Goal: Task Accomplishment & Management: Manage account settings

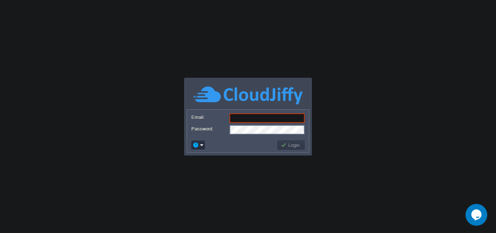
paste input "[EMAIL_ADDRESS][DOMAIN_NAME]"
type input "[EMAIL_ADDRESS][DOMAIN_NAME]"
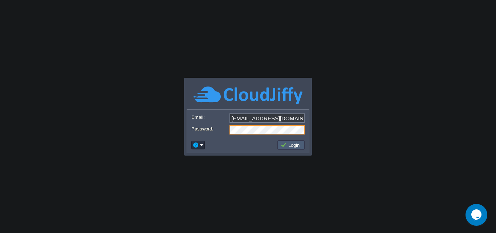
click at [291, 146] on button "Login" at bounding box center [291, 145] width 21 height 7
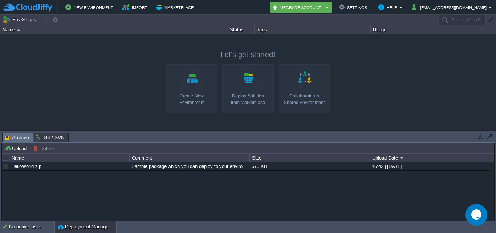
click at [201, 86] on link "Create New Environment" at bounding box center [192, 88] width 52 height 49
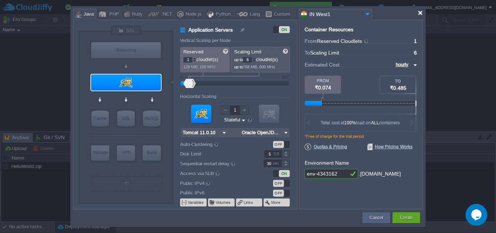
click at [419, 12] on div at bounding box center [419, 12] width 5 height 5
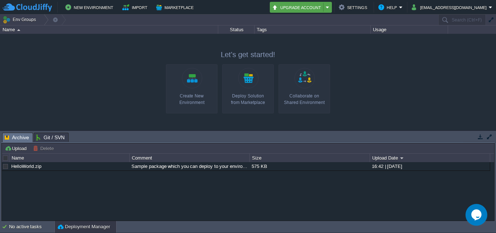
click at [330, 8] on em "Upgrade Account" at bounding box center [301, 7] width 58 height 9
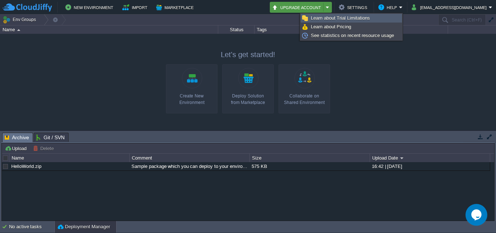
click at [365, 18] on span "Learn about Trial Limitations" at bounding box center [340, 17] width 59 height 5
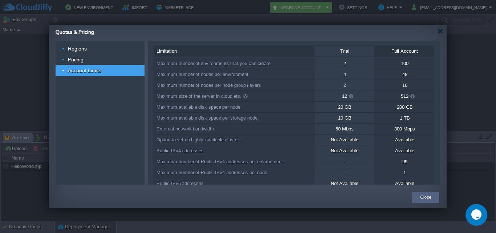
drag, startPoint x: 179, startPoint y: 63, endPoint x: 342, endPoint y: 62, distance: 163.0
click at [339, 63] on tr "Maximum number of environments that you can create. 2 100" at bounding box center [294, 63] width 280 height 11
drag, startPoint x: 243, startPoint y: 74, endPoint x: 268, endPoint y: 87, distance: 27.9
click at [268, 87] on div "Maximum number of environments that you can create. 2 100 Maximum number of nod…" at bounding box center [294, 159] width 280 height 202
click at [352, 96] on span at bounding box center [351, 96] width 6 height 7
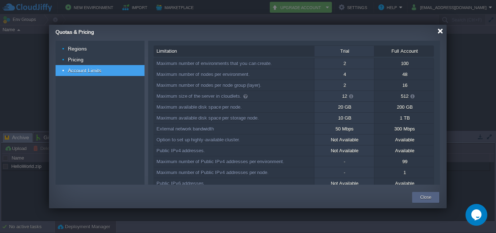
click at [440, 30] on div at bounding box center [439, 30] width 5 height 5
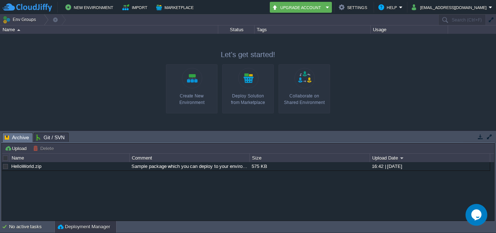
click at [195, 83] on link "Create New Environment" at bounding box center [192, 88] width 52 height 49
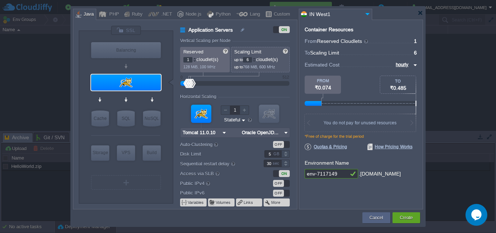
click at [277, 30] on div "ON" at bounding box center [281, 29] width 17 height 7
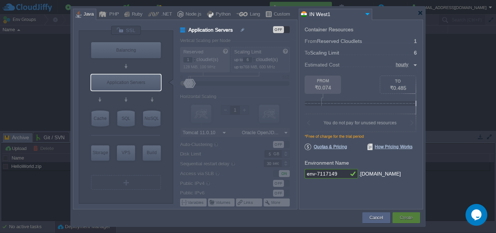
click at [285, 32] on div "OFF" at bounding box center [281, 29] width 17 height 7
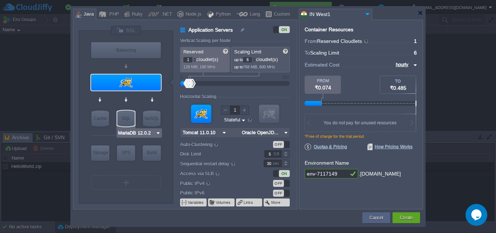
click at [157, 133] on img at bounding box center [157, 132] width 5 height 7
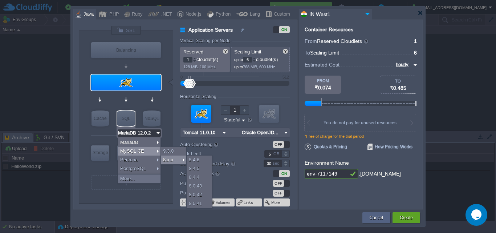
click at [121, 196] on div at bounding box center [125, 195] width 69 height 8
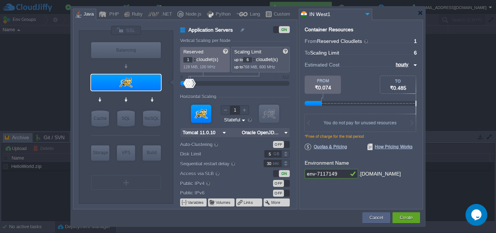
type input "Maven [DATE]"
type input "12"
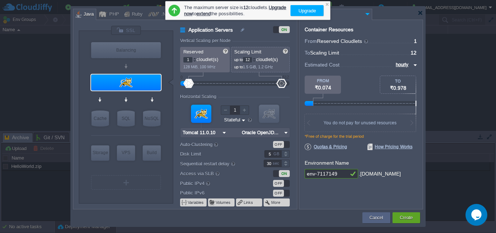
drag, startPoint x: 187, startPoint y: 84, endPoint x: 279, endPoint y: 82, distance: 91.5
click at [292, 85] on form "Vertical Scaling per Node Reserved 1 cloudlet(s) 128 MiB, 100 MHz Scaling Limit…" at bounding box center [238, 123] width 117 height 171
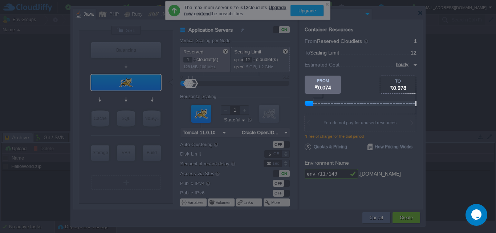
click at [281, 44] on body "New Environment Import Marketplace Bonus ₹0.00 Upgrade Account Settings Help [E…" at bounding box center [248, 116] width 496 height 233
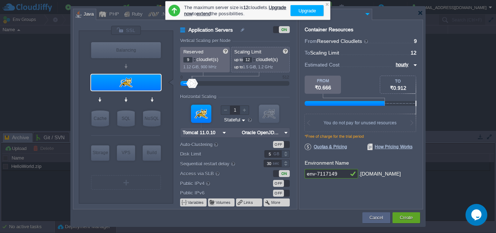
type input "12"
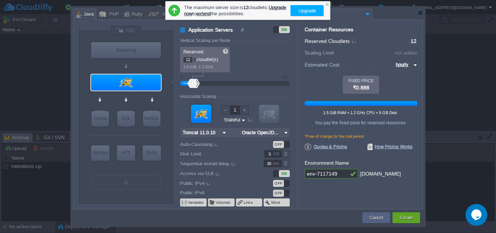
drag, startPoint x: 191, startPoint y: 80, endPoint x: 232, endPoint y: 95, distance: 44.0
click at [200, 81] on div at bounding box center [234, 83] width 93 height 8
click at [327, 4] on div at bounding box center [327, 4] width 5 height 5
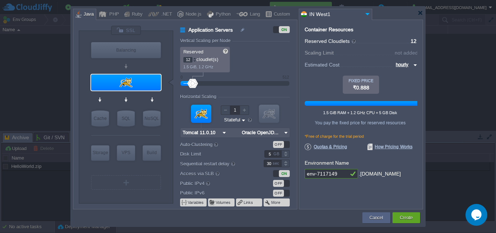
click at [337, 176] on input "env-7117149" at bounding box center [327, 173] width 44 height 9
type input "arda"
click at [375, 161] on form "Environment Name [PERSON_NAME] .[DOMAIN_NAME]" at bounding box center [361, 168] width 113 height 23
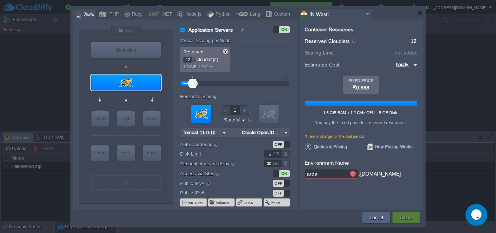
type input "MariaDB 12.0.2"
click at [123, 110] on div at bounding box center [126, 118] width 19 height 17
type input "SQL Databases"
type input "4"
type input "6"
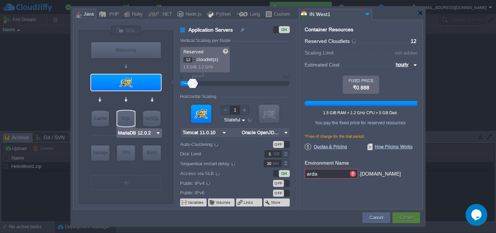
type input "MariaDB 12.0.2"
type input "12.0.2-almalin..."
type input "Stateless"
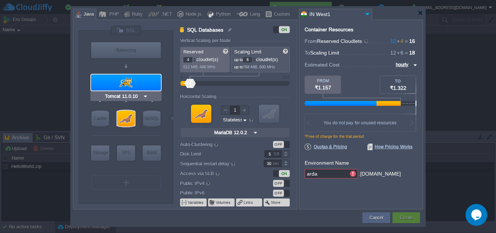
type input "MariaDB 12.0.2"
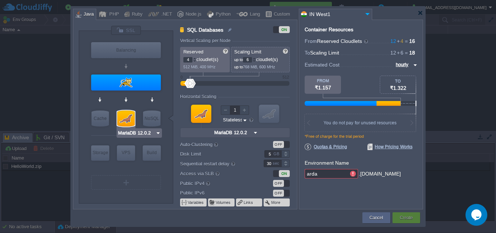
click at [157, 132] on img at bounding box center [157, 132] width 5 height 7
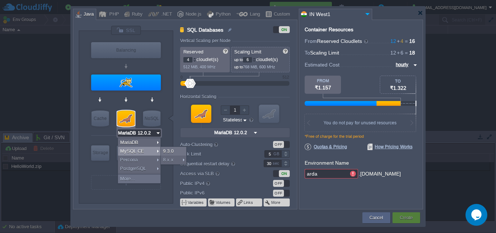
click at [151, 151] on div "MySQL CE" at bounding box center [139, 151] width 42 height 9
type input "MySQL CE 9.3.0"
type input "9.3.0-almalinux-9"
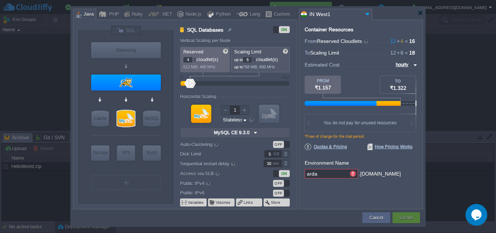
click at [255, 134] on img at bounding box center [256, 132] width 8 height 9
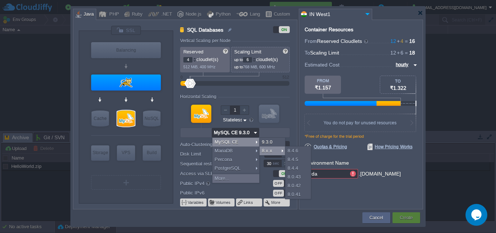
type input "Tomcat 11.0.10"
click at [275, 152] on div "8.x.x" at bounding box center [272, 150] width 25 height 9
type input "MySQL CE 8.4.6"
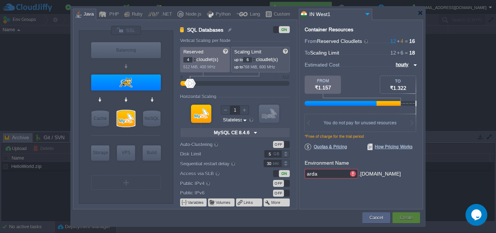
click at [259, 135] on img at bounding box center [256, 132] width 8 height 9
click at [290, 124] on form "Vertical Scaling per Node Reserved 4 cloudlet(s) 512 MiB, 400 MHz Scaling Limit…" at bounding box center [238, 123] width 117 height 171
click at [269, 118] on div at bounding box center [269, 114] width 20 height 18
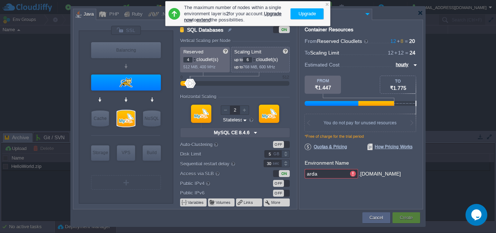
type input "1"
click at [225, 113] on div at bounding box center [225, 109] width 9 height 9
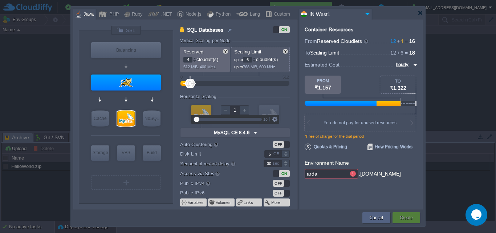
click at [280, 107] on div "VM VM" at bounding box center [235, 119] width 110 height 39
click at [244, 119] on img at bounding box center [244, 120] width 5 height 7
click at [287, 119] on div "VM VM" at bounding box center [235, 119] width 110 height 39
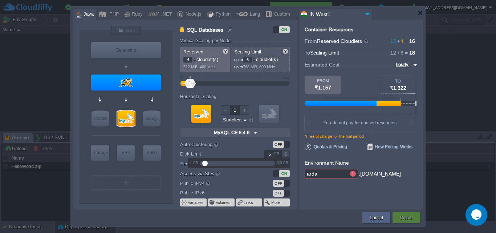
drag, startPoint x: 272, startPoint y: 155, endPoint x: 258, endPoint y: 150, distance: 14.5
click at [258, 150] on div "5 GB" at bounding box center [271, 154] width 35 height 8
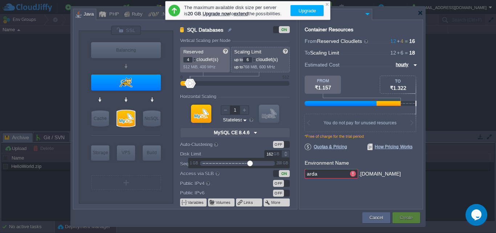
drag, startPoint x: 204, startPoint y: 164, endPoint x: 259, endPoint y: 163, distance: 54.8
click at [253, 163] on div at bounding box center [249, 162] width 5 height 5
type input "20"
click at [250, 149] on form "Vertical Scaling per Node Reserved 4 cloudlet(s) 512 MiB, 400 MHz Scaling Limit…" at bounding box center [238, 123] width 117 height 171
click at [282, 184] on div "OFF" at bounding box center [278, 183] width 11 height 7
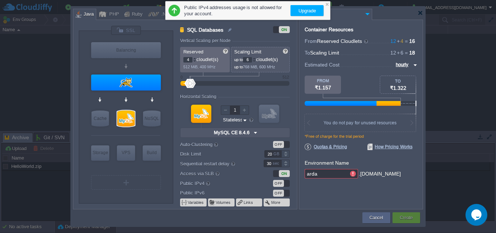
click at [287, 191] on div "OFF" at bounding box center [281, 192] width 17 height 7
click at [223, 203] on button "Volumes" at bounding box center [224, 202] width 16 height 6
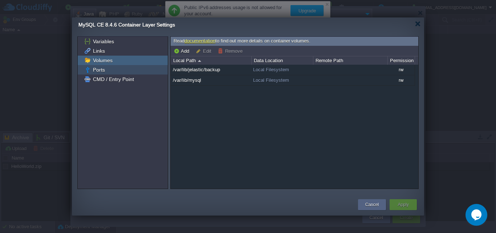
click at [105, 66] on div "Ports" at bounding box center [123, 69] width 90 height 9
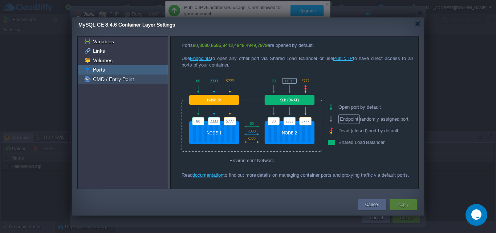
click at [134, 79] on div "CMD / Entry Point" at bounding box center [123, 78] width 90 height 9
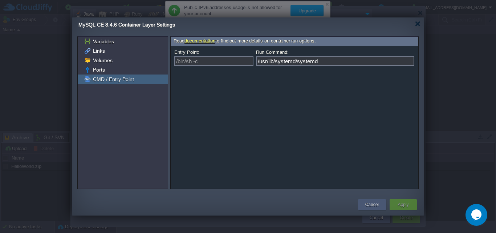
click at [364, 203] on div "Cancel" at bounding box center [371, 204] width 17 height 11
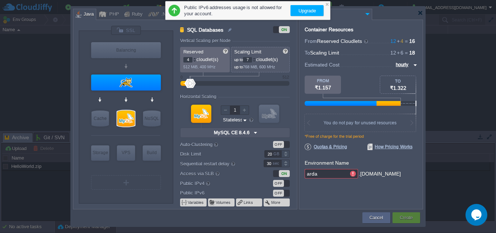
click at [256, 59] on div at bounding box center [254, 58] width 4 height 3
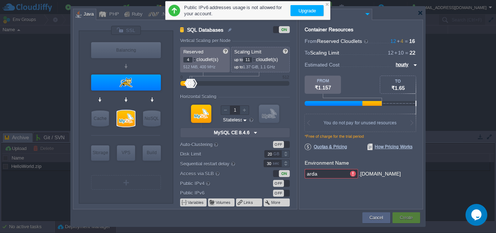
type input "12"
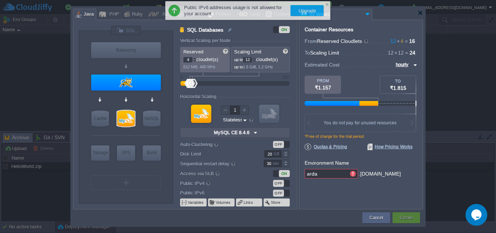
click at [256, 59] on div at bounding box center [254, 58] width 4 height 3
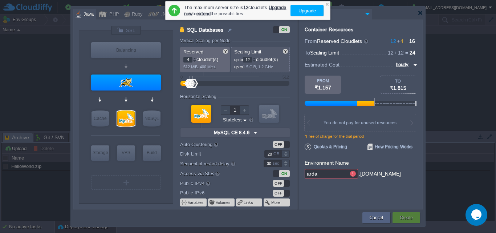
click at [275, 77] on form "Vertical Scaling per Node Reserved 4 cloudlet(s) 512 MiB, 400 MHz Scaling Limit…" at bounding box center [238, 123] width 117 height 171
click at [326, 3] on div at bounding box center [327, 4] width 5 height 5
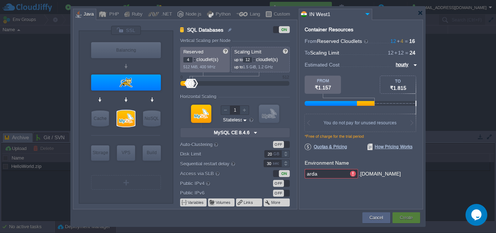
click at [253, 132] on img at bounding box center [256, 132] width 8 height 9
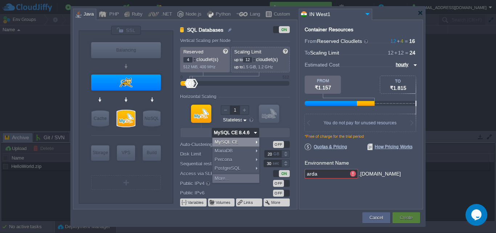
type input "MySQL CE 8.4.6"
click at [134, 133] on input "MySQL CE 8.4.6" at bounding box center [137, 132] width 38 height 7
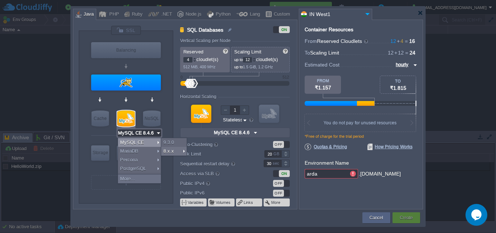
click at [258, 133] on img at bounding box center [256, 132] width 8 height 9
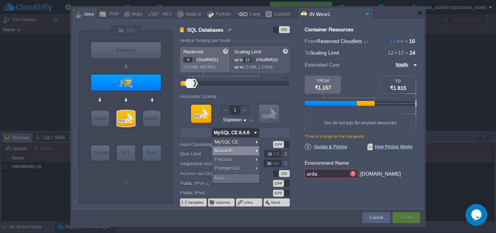
click at [238, 150] on div "MariaDB" at bounding box center [235, 150] width 47 height 9
type input "6"
type input "MariaDB 12.0.2"
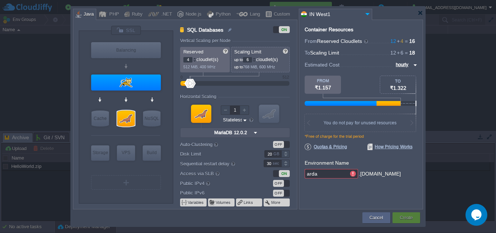
click at [255, 132] on img at bounding box center [256, 132] width 8 height 9
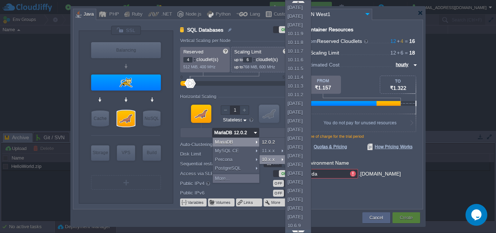
click at [297, 230] on div at bounding box center [297, 230] width 25 height 3
drag, startPoint x: 297, startPoint y: 230, endPoint x: 291, endPoint y: 234, distance: 7.0
click at [291, 232] on html "New Environment Import Marketplace Bonus ₹0.00 Upgrade Account Settings Help [E…" at bounding box center [248, 116] width 496 height 233
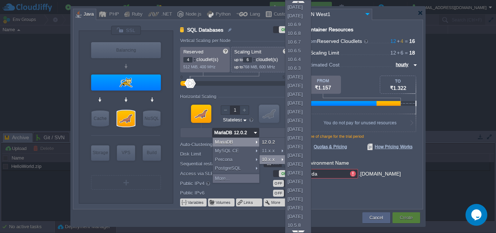
click at [298, 229] on div at bounding box center [297, 230] width 25 height 3
click at [297, 230] on div at bounding box center [297, 230] width 25 height 3
click at [298, 0] on div at bounding box center [297, 1] width 25 height 3
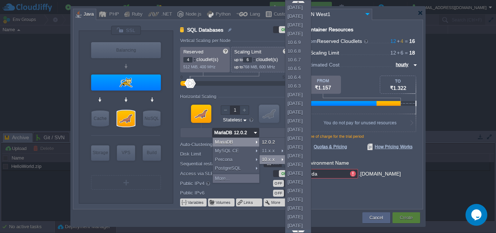
scroll to position [209, 0]
click at [299, 230] on div at bounding box center [297, 230] width 25 height 3
click at [299, 225] on div "10.5.8" at bounding box center [297, 225] width 25 height 9
type input "2"
type input "MariaDB 10.5.8"
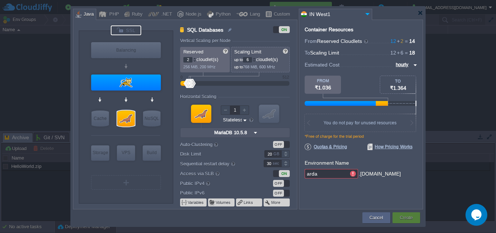
type input "NGINX 1.28.0"
click at [256, 132] on img at bounding box center [256, 132] width 8 height 9
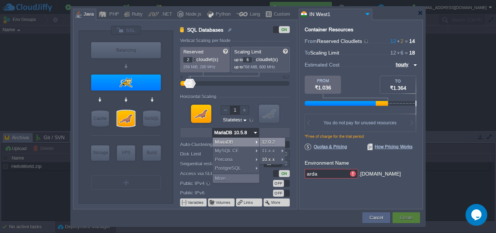
click at [277, 142] on div "12.0.2" at bounding box center [272, 142] width 25 height 9
type input "4"
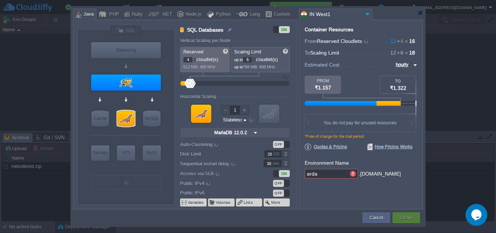
click at [257, 132] on img at bounding box center [256, 132] width 8 height 9
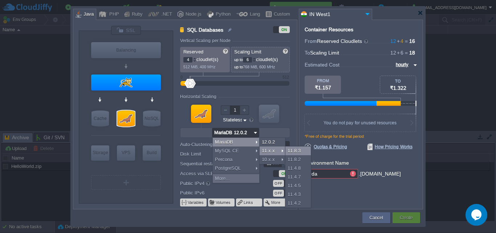
click at [293, 149] on div "11.8.3" at bounding box center [297, 150] width 25 height 9
type input "MariaDB 11.8.3"
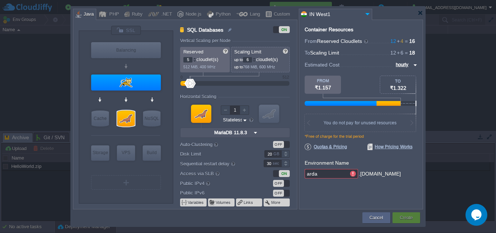
click at [194, 58] on div at bounding box center [195, 58] width 4 height 3
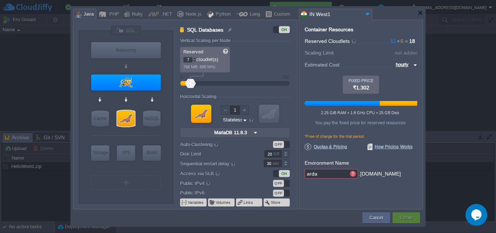
click at [194, 58] on div at bounding box center [195, 58] width 4 height 3
type input "10"
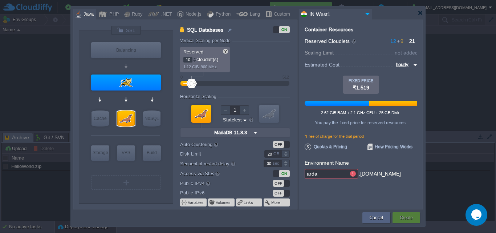
click at [194, 58] on div at bounding box center [195, 58] width 4 height 3
type input "11"
click at [194, 58] on div at bounding box center [195, 58] width 4 height 3
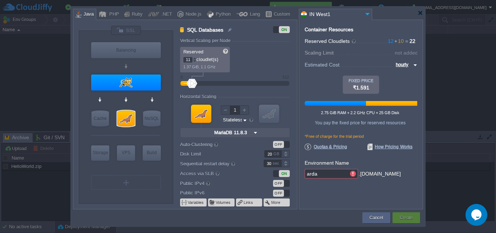
type input "12"
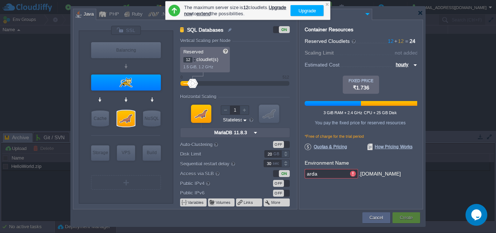
click at [194, 58] on div at bounding box center [195, 58] width 4 height 3
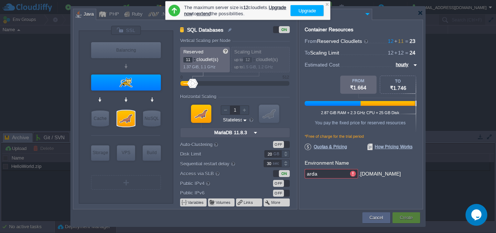
click at [194, 62] on div at bounding box center [195, 61] width 4 height 3
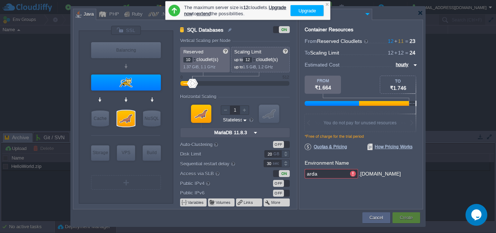
click at [194, 62] on div at bounding box center [195, 61] width 4 height 3
click at [195, 57] on div at bounding box center [195, 58] width 4 height 3
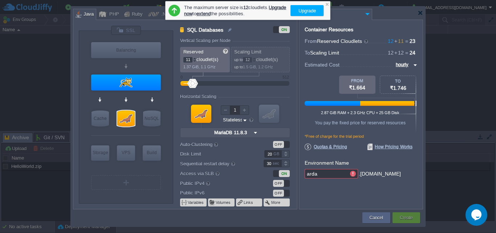
click at [195, 60] on div at bounding box center [195, 61] width 4 height 3
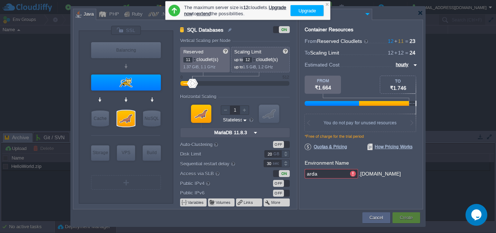
type input "12"
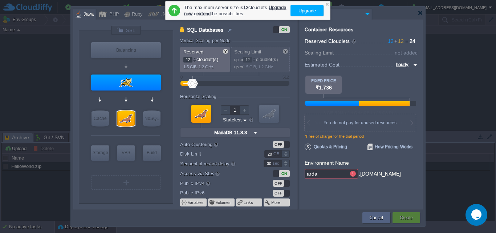
click at [196, 58] on div at bounding box center [195, 58] width 4 height 3
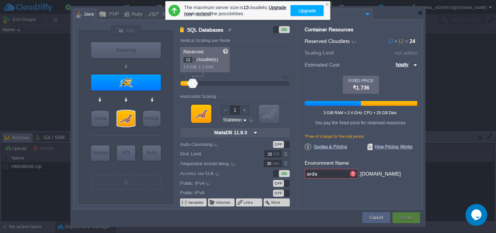
click at [414, 65] on img at bounding box center [414, 65] width 6 height 9
click at [412, 77] on div "monthly" at bounding box center [404, 73] width 25 height 9
type input "monthly"
drag, startPoint x: 249, startPoint y: 86, endPoint x: 281, endPoint y: 86, distance: 32.3
click at [281, 86] on div at bounding box center [278, 83] width 11 height 9
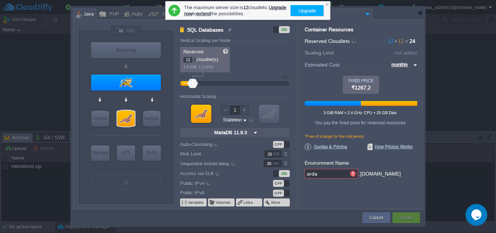
click at [334, 151] on div "Container Resources From Reserved Cloudlets 12 + 12 ... = 24 not added To Scali…" at bounding box center [361, 114] width 124 height 189
click at [334, 148] on span "Quotas & Pricing" at bounding box center [326, 146] width 42 height 7
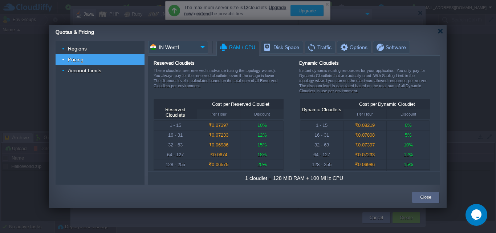
scroll to position [14, 0]
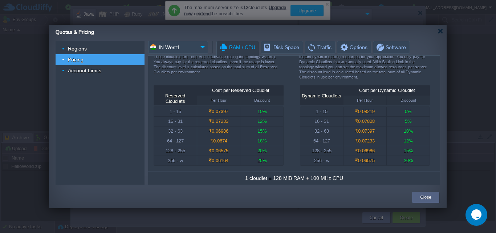
click at [183, 160] on div "256 - ∞" at bounding box center [175, 160] width 43 height 9
drag, startPoint x: 172, startPoint y: 160, endPoint x: 276, endPoint y: 163, distance: 103.8
click at [276, 163] on tr "256 - ∞ ₹0.06164 25%" at bounding box center [219, 160] width 130 height 9
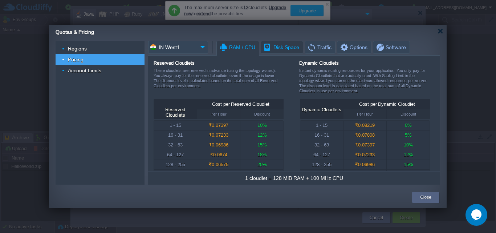
click at [289, 50] on span "Disk Space" at bounding box center [281, 47] width 36 height 12
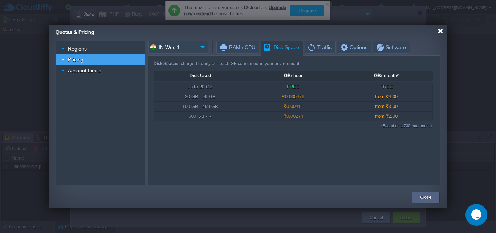
click at [439, 31] on div at bounding box center [439, 30] width 5 height 5
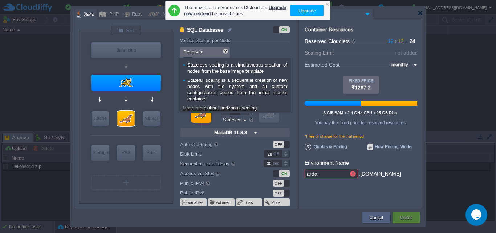
click at [250, 121] on div at bounding box center [251, 120] width 6 height 6
click at [251, 120] on div at bounding box center [251, 120] width 6 height 6
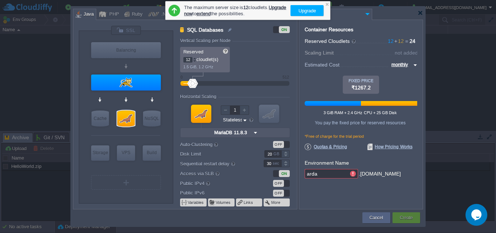
click at [283, 141] on div "OFF" at bounding box center [278, 144] width 11 height 7
type input "SQL Databases"
type input "2"
type input "11.8.3-almalin..."
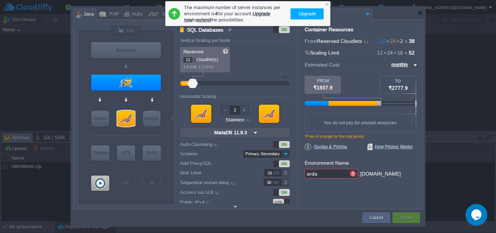
click at [286, 152] on img at bounding box center [285, 154] width 8 height 8
click at [291, 121] on form "Vertical Scaling per Node Reserved 12 cloudlet(s) 1.5 GiB, 1.2 GHz Scaling Limi…" at bounding box center [238, 123] width 117 height 171
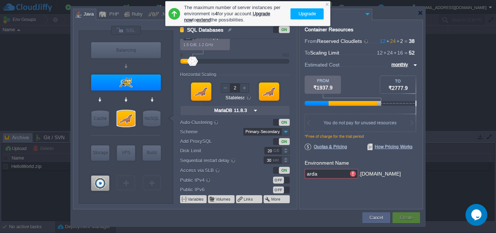
click at [278, 120] on div "ON" at bounding box center [281, 122] width 17 height 7
type input "SQL Databases"
type input "11.8.3-almalin..."
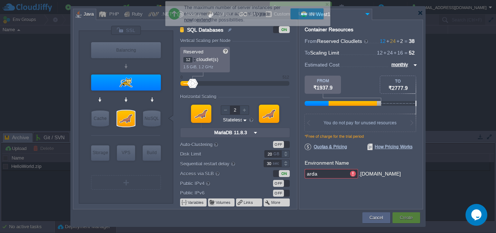
scroll to position [0, 0]
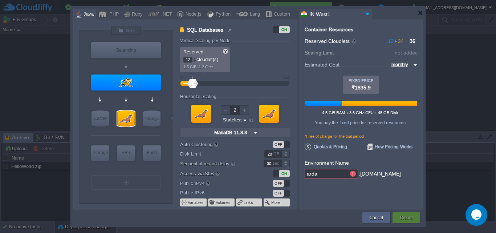
click at [287, 144] on div "OFF" at bounding box center [281, 144] width 17 height 7
type input "SQL Databases"
type input "11.8.3-almalin..."
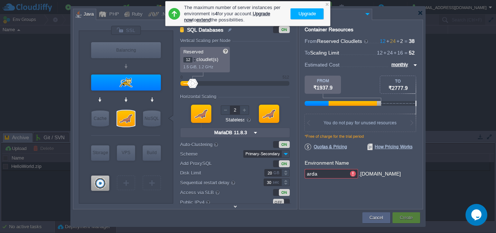
click at [277, 142] on div "ON" at bounding box center [281, 144] width 17 height 7
type input "SQL Databases"
type input "11.8.3-almalin..."
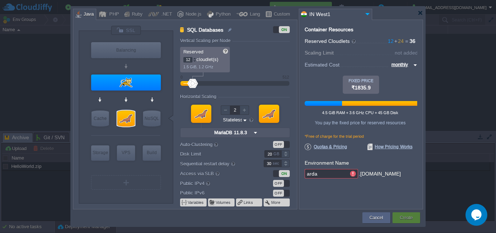
click at [285, 141] on div "OFF" at bounding box center [281, 144] width 17 height 7
type input "SQL Databases"
type input "11.8.3-almalin..."
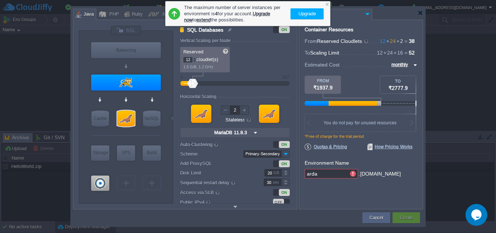
click at [279, 145] on div "ON" at bounding box center [284, 144] width 11 height 7
type input "SQL Databases"
type input "11.8.3-almalin..."
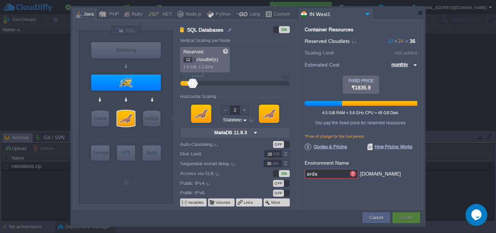
click at [287, 147] on div "OFF" at bounding box center [281, 144] width 17 height 7
type input "SQL Databases"
type input "11.8.3-almalin..."
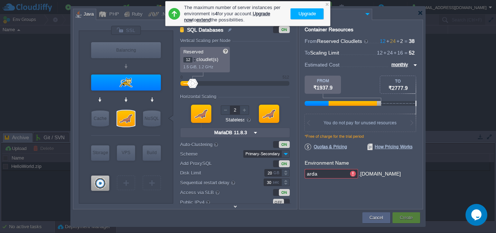
type input "ProxySQL 2.6.6"
click at [130, 197] on img at bounding box center [131, 196] width 5 height 7
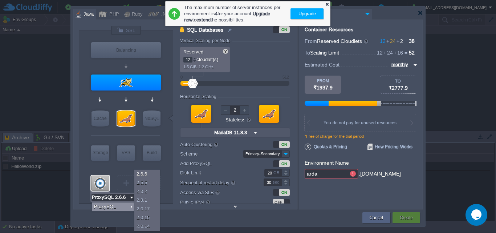
click at [328, 3] on div at bounding box center [327, 4] width 5 height 5
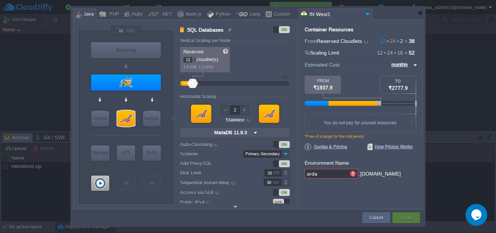
click at [280, 144] on div "ON" at bounding box center [284, 144] width 11 height 7
type input "SQL Databases"
type input "11.8.3-almalin..."
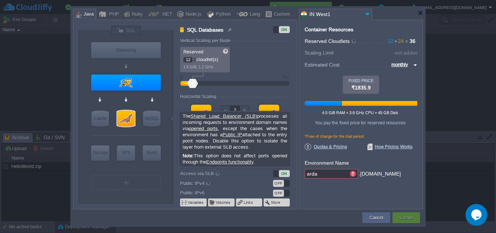
click at [238, 115] on link "Shared Load Balancer (SLB)" at bounding box center [224, 115] width 66 height 5
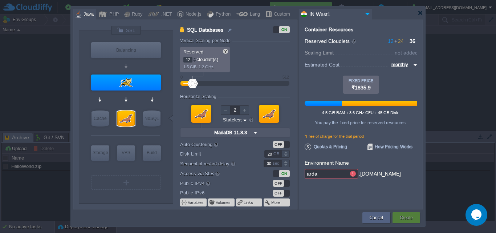
click at [399, 168] on form "Environment Name [PERSON_NAME] .[DOMAIN_NAME]" at bounding box center [361, 168] width 113 height 23
click at [353, 171] on div at bounding box center [353, 173] width 10 height 9
click at [334, 173] on input "arda" at bounding box center [327, 173] width 44 height 9
type input "ardaenv"
click at [131, 135] on div at bounding box center [125, 135] width 69 height 15
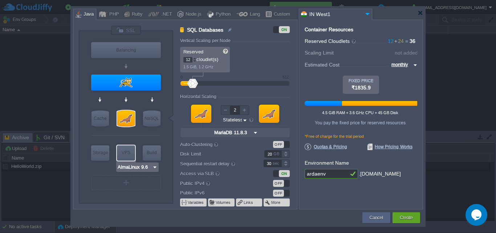
click at [154, 166] on img at bounding box center [154, 166] width 5 height 7
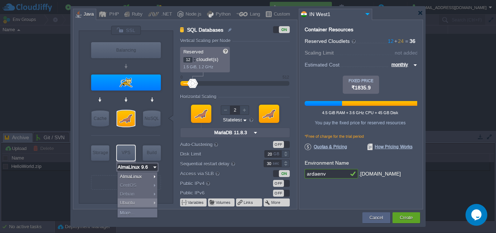
click at [153, 204] on div "Ubuntu" at bounding box center [138, 202] width 40 height 9
click at [136, 215] on div "More..." at bounding box center [138, 212] width 40 height 9
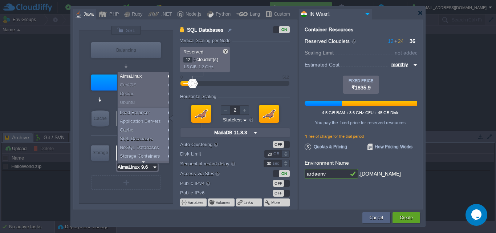
click at [165, 166] on div "VM Balancing VM Application Servers VM Cache VM SQL VM NoSQL VM Storage VM VPS …" at bounding box center [126, 117] width 94 height 172
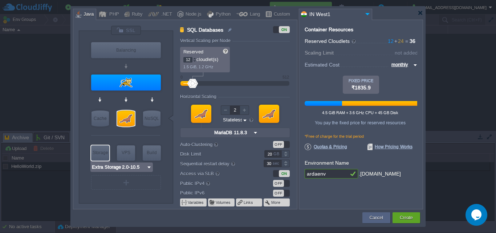
click at [148, 166] on img at bounding box center [148, 166] width 5 height 7
click at [81, 167] on div "VM Balancing VM Application Servers VM Cache VM SQL VM NoSQL VM Storage VM VPS …" at bounding box center [126, 117] width 94 height 172
click at [154, 166] on input "Maven [DATE]" at bounding box center [138, 166] width 33 height 7
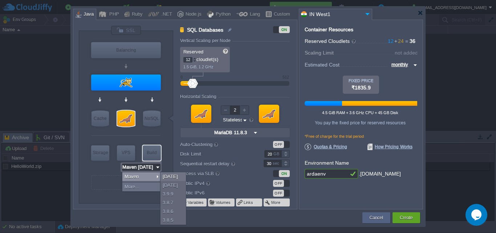
click at [168, 160] on div "VM Balancing VM Application Servers VM Cache VM SQL VM NoSQL VM Storage VM VPS …" at bounding box center [126, 117] width 94 height 172
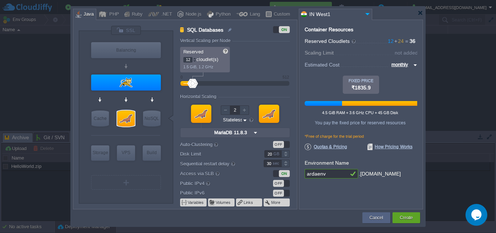
type input "AlmaLinux 9.6"
click at [279, 15] on div "Custom" at bounding box center [281, 14] width 19 height 11
type input "SQL Databases"
type input "11.8.3-almalin..."
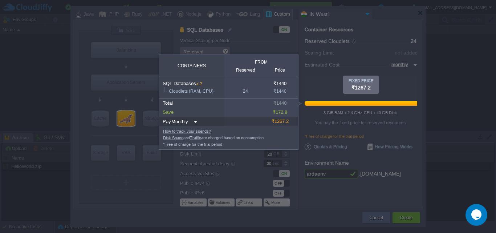
click at [310, 90] on div at bounding box center [361, 91] width 113 height 31
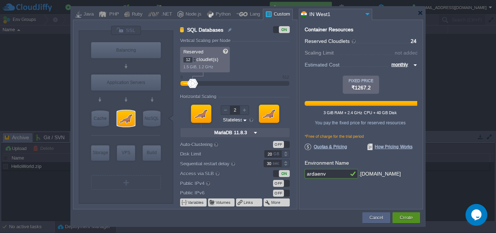
click at [408, 215] on button "Create" at bounding box center [406, 217] width 13 height 7
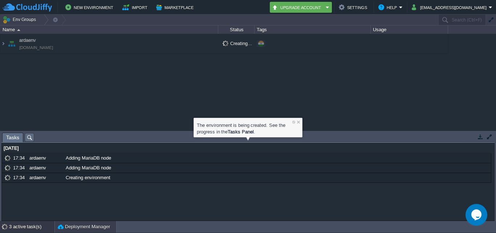
click at [91, 229] on button "Deployment Manager" at bounding box center [84, 226] width 52 height 7
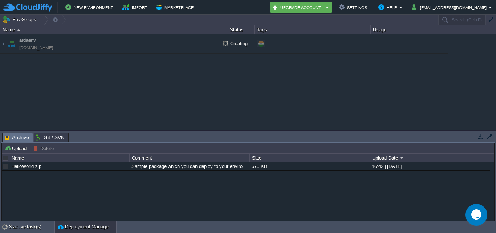
click at [43, 138] on span "Git / SVN" at bounding box center [50, 137] width 28 height 9
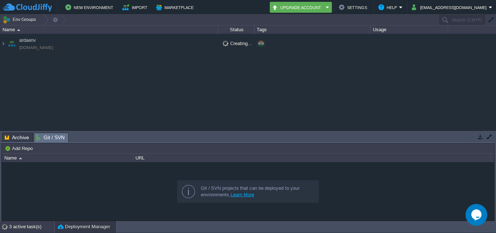
click at [20, 225] on div "3 active task(s)" at bounding box center [31, 227] width 45 height 12
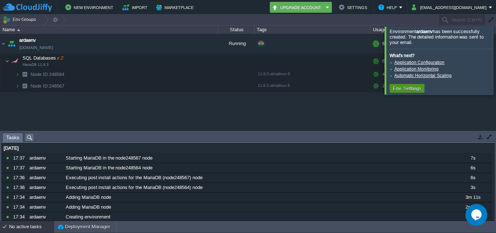
click at [418, 93] on td "Env. Settings" at bounding box center [406, 88] width 35 height 9
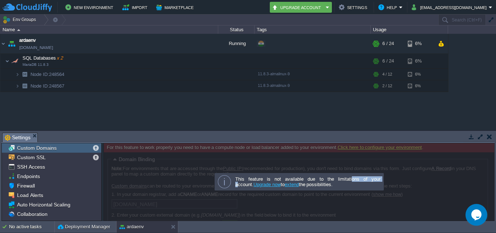
drag, startPoint x: 338, startPoint y: 175, endPoint x: 366, endPoint y: 174, distance: 27.6
click at [366, 174] on div "This feature is not available due to the limitations of your account. Upgrade n…" at bounding box center [299, 181] width 170 height 18
click at [30, 170] on span "SSH Access" at bounding box center [31, 166] width 30 height 7
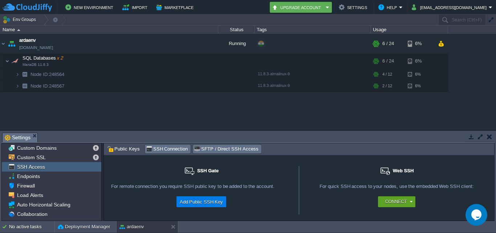
click at [207, 147] on span "SFTP / Direct SSH Access" at bounding box center [226, 149] width 64 height 8
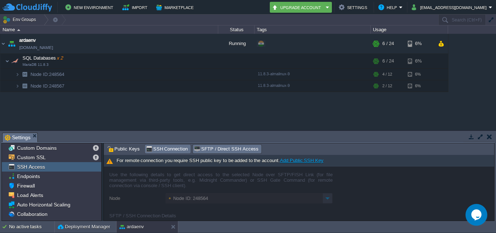
click at [179, 146] on span "SSH Connection" at bounding box center [167, 149] width 42 height 8
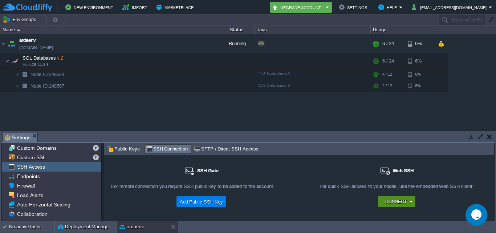
click at [389, 203] on button "Connect" at bounding box center [395, 201] width 21 height 7
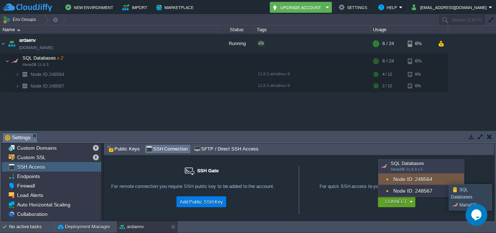
click at [442, 179] on div "Node ID: 248564" at bounding box center [421, 179] width 86 height 12
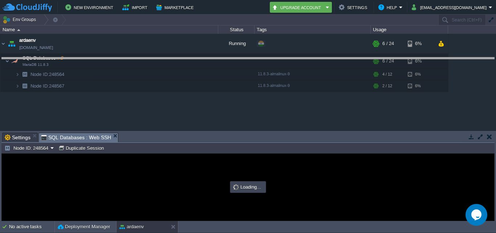
drag, startPoint x: 270, startPoint y: 142, endPoint x: 282, endPoint y: 65, distance: 77.1
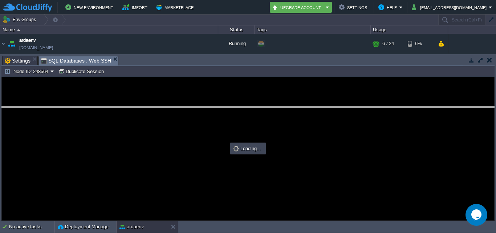
drag, startPoint x: 284, startPoint y: 66, endPoint x: 284, endPoint y: 116, distance: 50.1
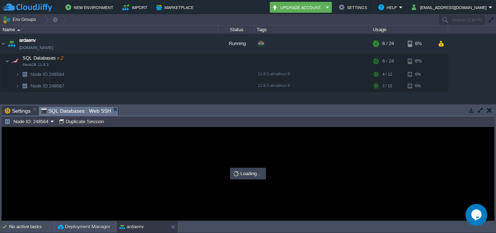
type input "#000000"
click at [21, 109] on span "Settings" at bounding box center [18, 110] width 26 height 9
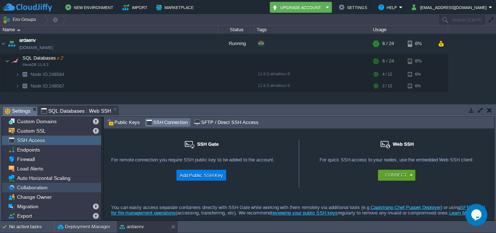
click at [58, 188] on div "Collaboration" at bounding box center [51, 187] width 99 height 9
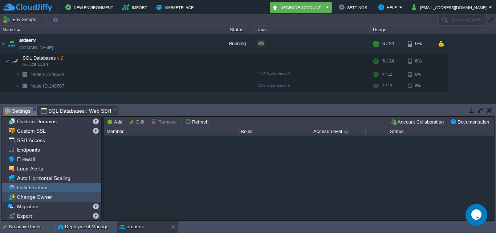
click at [55, 195] on div "Change Owner" at bounding box center [51, 196] width 99 height 9
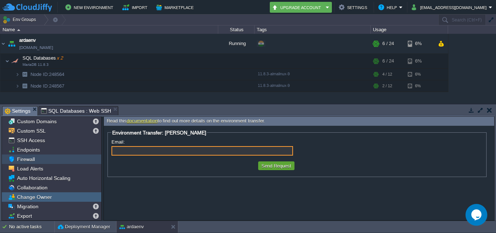
click at [38, 160] on div "Firewall" at bounding box center [51, 158] width 99 height 9
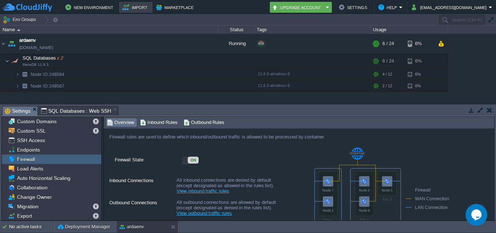
click at [131, 9] on button "Import" at bounding box center [135, 7] width 27 height 9
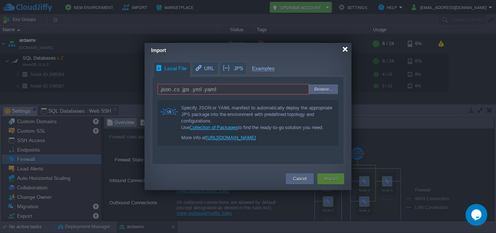
click at [342, 51] on div at bounding box center [344, 48] width 5 height 5
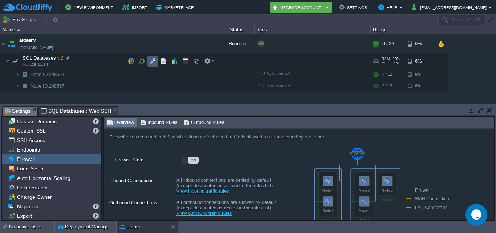
click at [152, 62] on button "button" at bounding box center [153, 61] width 7 height 7
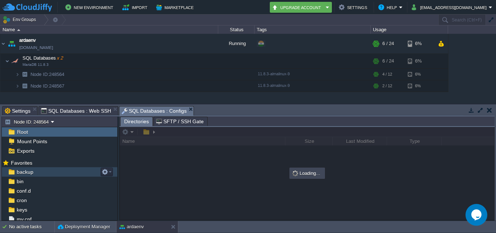
scroll to position [12, 0]
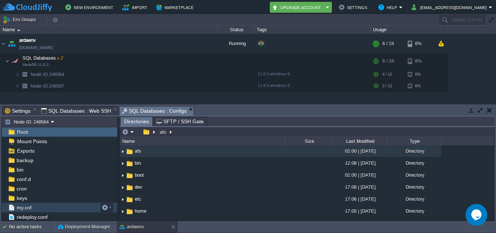
click at [45, 207] on div "my.cnf" at bounding box center [59, 207] width 115 height 9
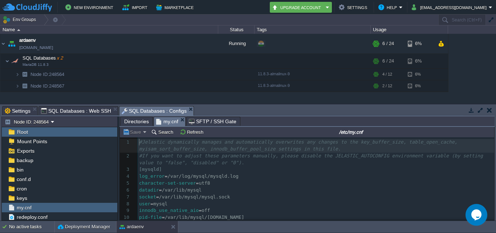
scroll to position [3, 0]
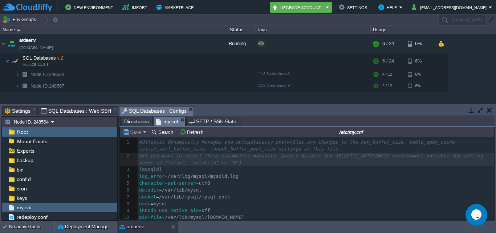
click at [294, 165] on pre "#If you want to adjust these parameters manually, please disable the JELASTIC_A…" at bounding box center [316, 159] width 356 height 14
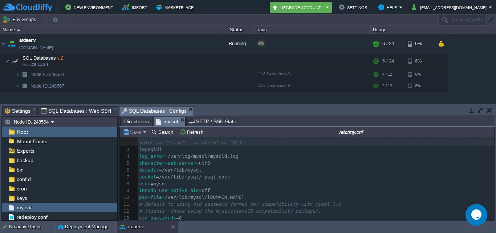
scroll to position [0, 0]
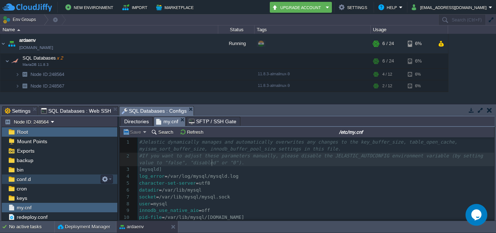
click at [29, 178] on span "conf.d" at bounding box center [23, 179] width 17 height 7
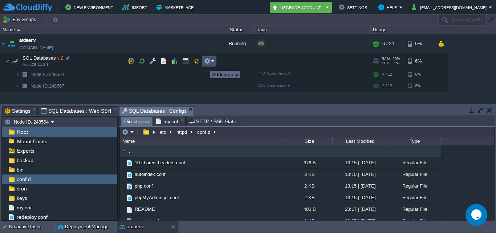
click at [209, 64] on button "button" at bounding box center [207, 61] width 7 height 7
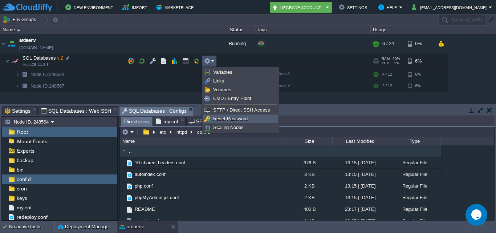
click at [244, 122] on link "Reset Password" at bounding box center [240, 119] width 74 height 8
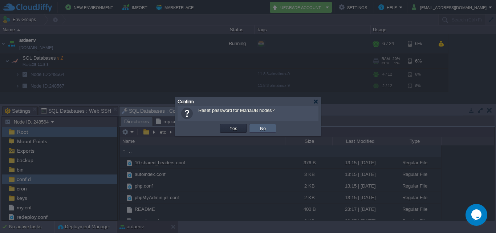
click at [270, 127] on td "No" at bounding box center [262, 128] width 27 height 9
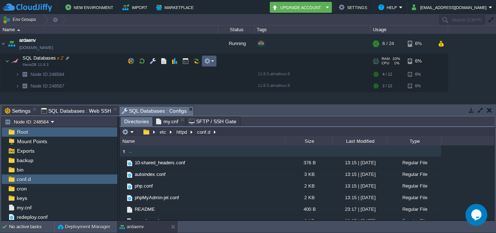
click at [212, 62] on em at bounding box center [209, 61] width 10 height 7
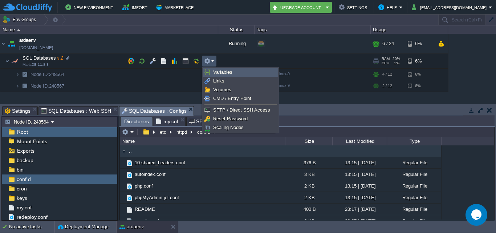
click at [240, 70] on link "Variables" at bounding box center [240, 72] width 74 height 8
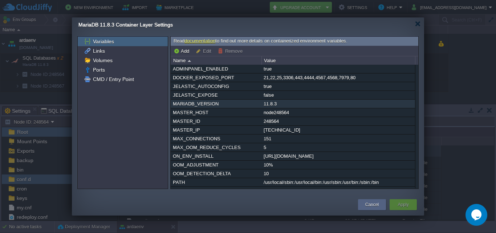
click at [356, 103] on div "11.8.3" at bounding box center [338, 103] width 153 height 8
click at [415, 23] on div at bounding box center [417, 23] width 5 height 5
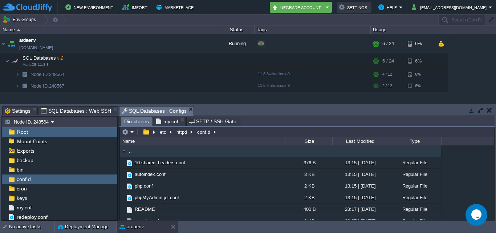
click at [369, 9] on button "Settings" at bounding box center [354, 7] width 30 height 9
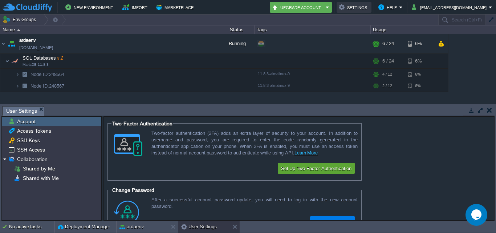
click at [369, 9] on button "Settings" at bounding box center [354, 7] width 30 height 9
click at [399, 12] on button "Help" at bounding box center [388, 7] width 21 height 9
click at [231, 8] on td "New Environment Import Marketplace" at bounding box center [133, 7] width 261 height 11
click at [488, 112] on button "button" at bounding box center [489, 110] width 5 height 7
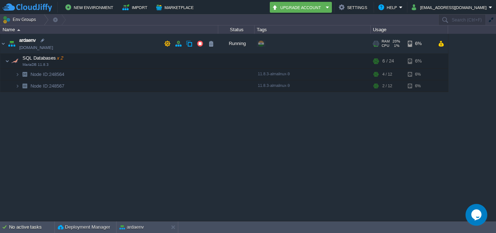
click at [67, 39] on td "[PERSON_NAME][DOMAIN_NAME]" at bounding box center [109, 44] width 218 height 20
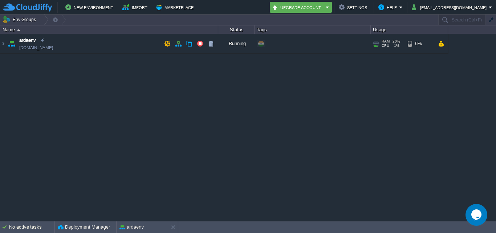
click at [116, 42] on td "[PERSON_NAME][DOMAIN_NAME]" at bounding box center [109, 44] width 218 height 20
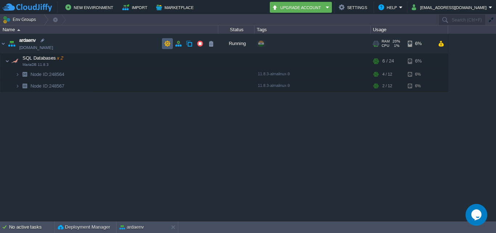
click at [167, 46] on button "button" at bounding box center [167, 43] width 7 height 7
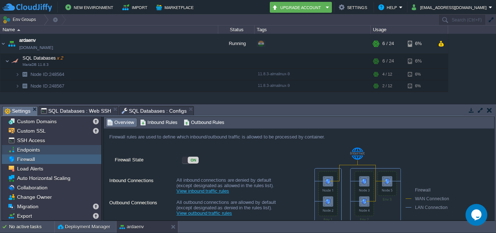
click at [47, 150] on div "Endpoints" at bounding box center [51, 149] width 99 height 9
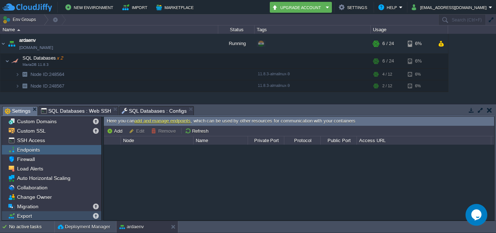
scroll to position [10, 0]
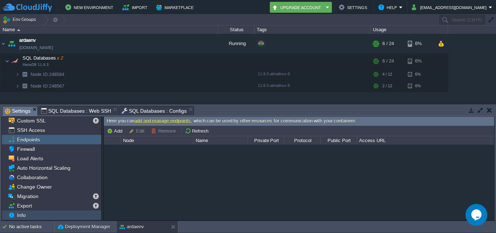
click at [35, 215] on div "Info" at bounding box center [51, 214] width 99 height 9
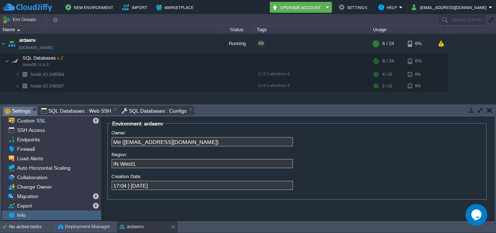
scroll to position [0, 0]
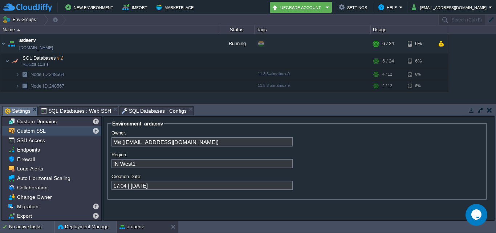
click at [61, 129] on div "Custom SSL" at bounding box center [51, 130] width 99 height 9
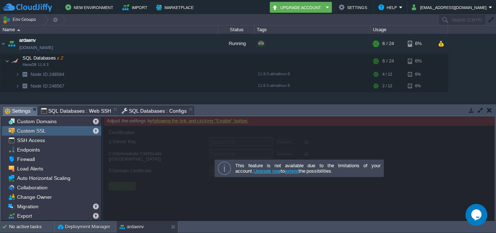
click at [154, 113] on span "SQL Databases : Configs" at bounding box center [154, 110] width 65 height 9
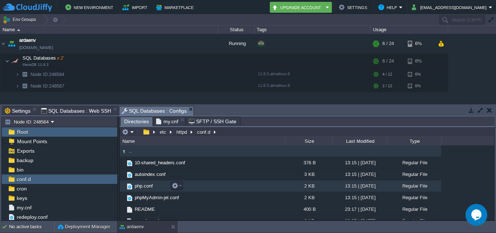
scroll to position [19, 0]
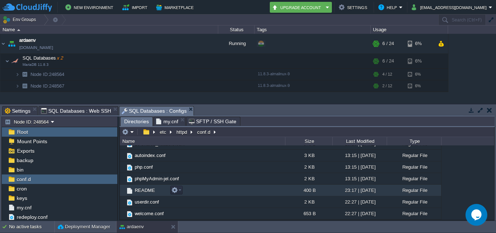
click at [150, 189] on span "README" at bounding box center [145, 190] width 23 height 6
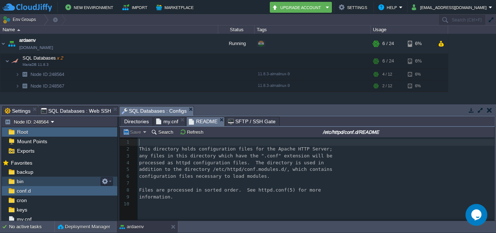
scroll to position [12, 0]
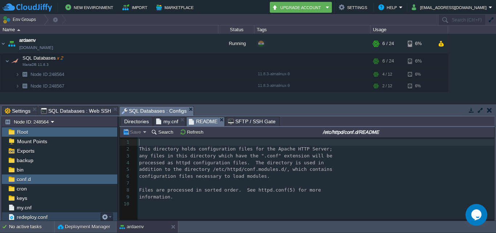
click at [46, 216] on span "redeploy.conf" at bounding box center [31, 216] width 33 height 7
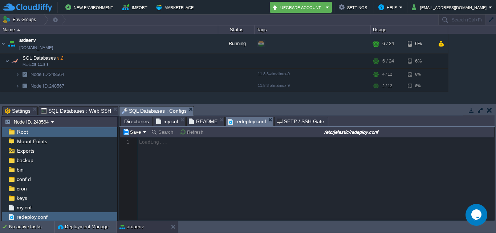
click at [148, 122] on span "Directories" at bounding box center [136, 121] width 25 height 9
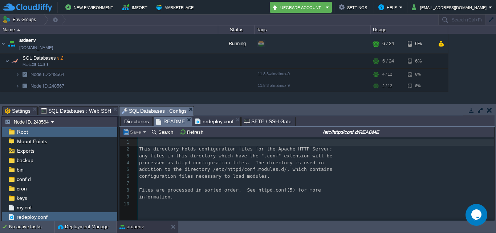
click at [181, 120] on span "README" at bounding box center [170, 121] width 29 height 9
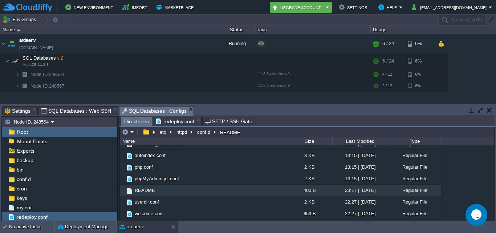
click at [182, 122] on span "redeploy.conf" at bounding box center [175, 121] width 38 height 9
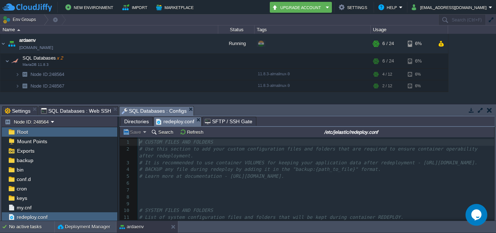
scroll to position [3, 0]
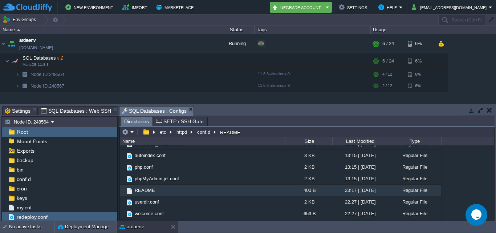
click at [185, 120] on span "SFTP / SSH Gate" at bounding box center [180, 121] width 48 height 9
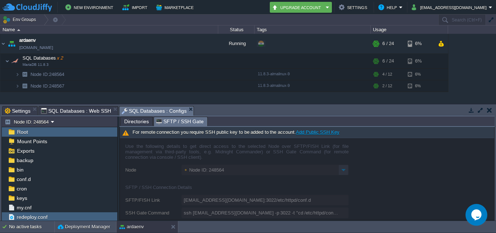
click at [201, 121] on em "SFTP / SSH Gate" at bounding box center [181, 121] width 51 height 9
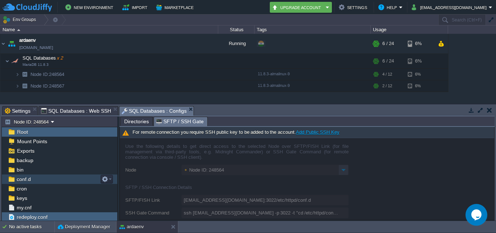
click at [19, 180] on span "conf.d" at bounding box center [23, 179] width 17 height 7
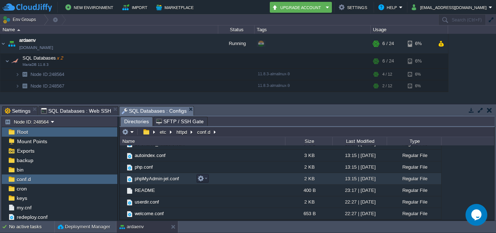
scroll to position [0, 0]
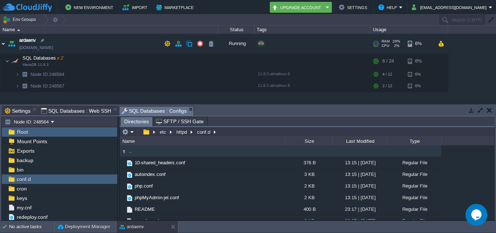
click at [4, 43] on img at bounding box center [3, 44] width 6 height 20
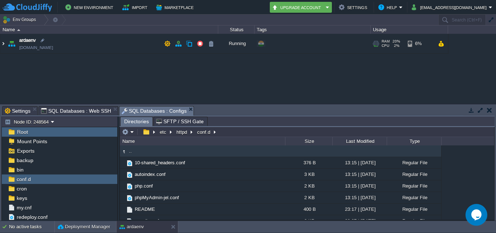
click at [4, 43] on img at bounding box center [3, 44] width 6 height 20
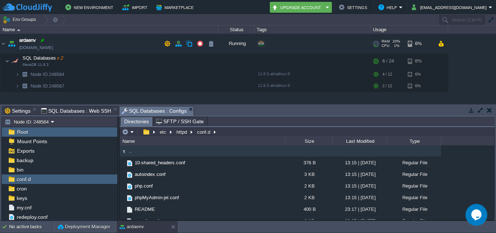
click at [43, 40] on div at bounding box center [42, 40] width 7 height 7
click at [115, 46] on td "[PERSON_NAME][DOMAIN_NAME]" at bounding box center [109, 44] width 218 height 20
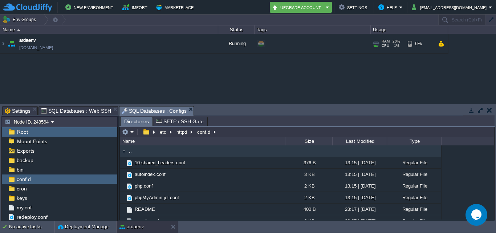
click at [80, 46] on td "[PERSON_NAME][DOMAIN_NAME]" at bounding box center [109, 44] width 218 height 20
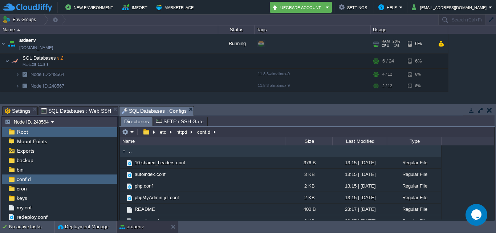
click at [80, 46] on td "[PERSON_NAME][DOMAIN_NAME]" at bounding box center [109, 44] width 218 height 20
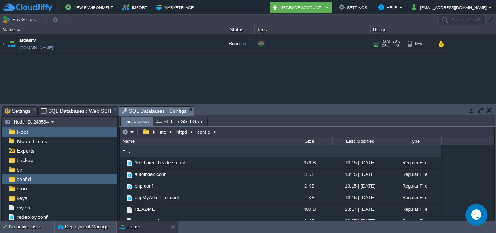
click at [80, 46] on td "[PERSON_NAME][DOMAIN_NAME]" at bounding box center [109, 44] width 218 height 20
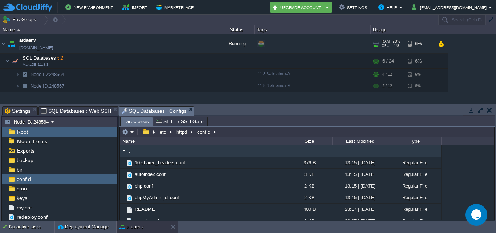
click at [172, 44] on td "[PERSON_NAME][DOMAIN_NAME]" at bounding box center [109, 44] width 218 height 20
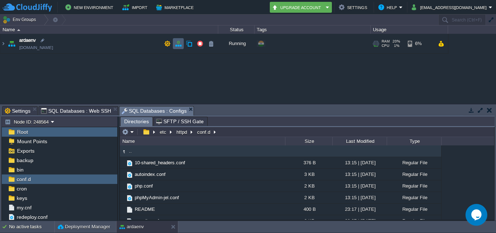
click at [181, 44] on button "button" at bounding box center [178, 43] width 7 height 7
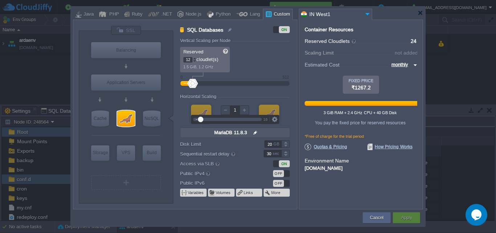
click at [228, 110] on div at bounding box center [225, 109] width 9 height 9
click at [240, 94] on form "Vertical Scaling per Node Reserved 12 cloudlet(s) 1.5 GiB, 1.2 GHz Scaling Limi…" at bounding box center [238, 123] width 117 height 171
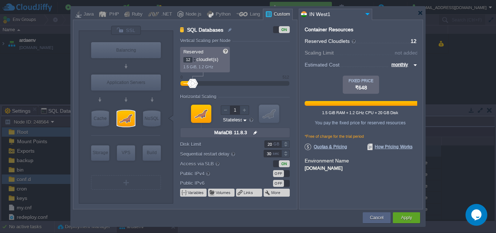
click at [416, 28] on div "Container Resources From Reserved Cloudlets ... = 12 not added To Scaling Limit…" at bounding box center [361, 114] width 124 height 189
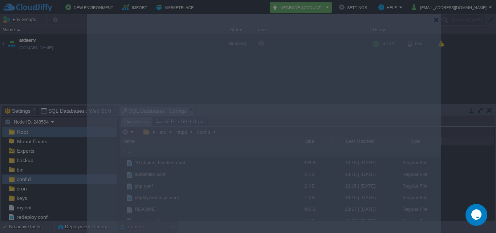
drag, startPoint x: 402, startPoint y: 9, endPoint x: 412, endPoint y: 15, distance: 11.9
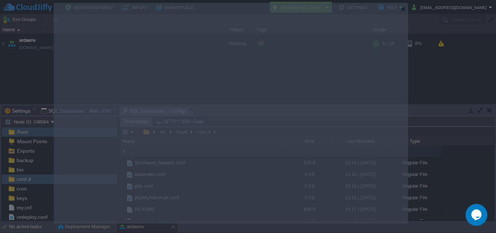
drag, startPoint x: 413, startPoint y: 18, endPoint x: 386, endPoint y: 8, distance: 29.1
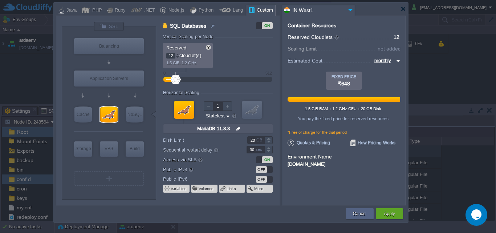
click at [400, 63] on img at bounding box center [397, 61] width 6 height 9
click at [373, 20] on div "Container Resources From Reserved Cloudlets ... = 12 not added To Scaling Limit…" at bounding box center [344, 110] width 124 height 189
click at [228, 118] on img at bounding box center [227, 116] width 5 height 7
click at [255, 91] on div "Horizontal Scaling" at bounding box center [218, 93] width 110 height 6
click at [227, 118] on img at bounding box center [227, 116] width 5 height 7
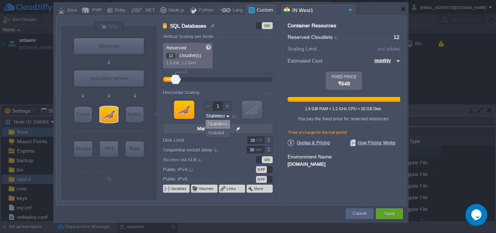
click at [276, 85] on form "Vertical Scaling per Node Reserved 12 cloudlet(s) 1.5 GiB, 1.2 GHz Scaling Limi…" at bounding box center [221, 119] width 117 height 171
click at [178, 53] on div at bounding box center [178, 54] width 4 height 3
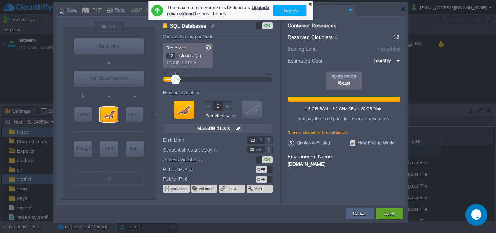
click at [310, 4] on div at bounding box center [309, 4] width 5 height 5
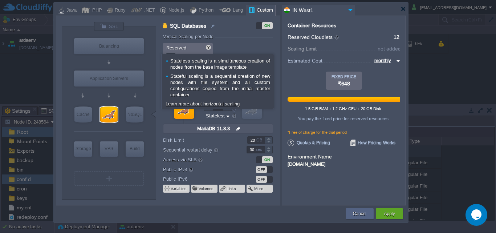
click at [235, 115] on div at bounding box center [234, 116] width 6 height 6
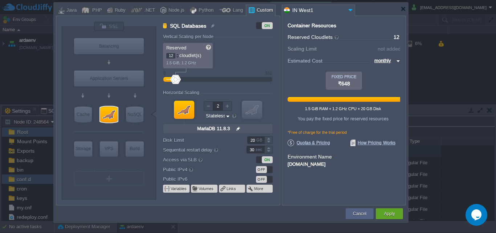
click at [250, 113] on div at bounding box center [252, 110] width 20 height 18
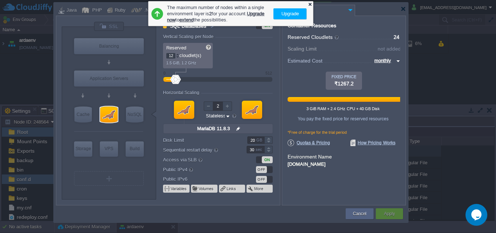
click at [310, 4] on div at bounding box center [309, 4] width 5 height 5
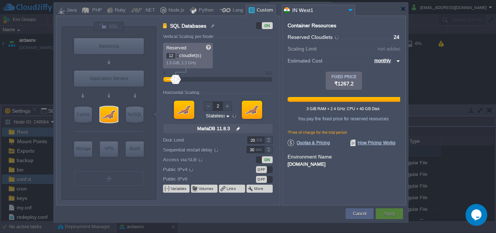
click at [240, 128] on img at bounding box center [238, 128] width 8 height 9
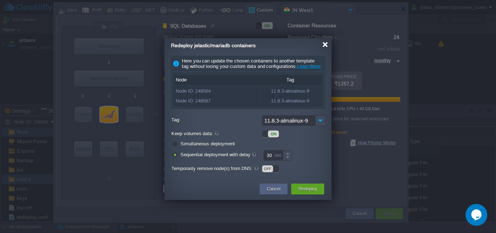
click at [324, 43] on div at bounding box center [324, 44] width 5 height 5
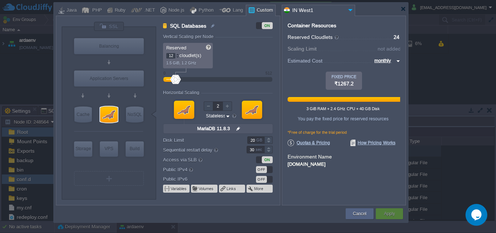
type input "1"
click at [207, 105] on div at bounding box center [208, 105] width 9 height 9
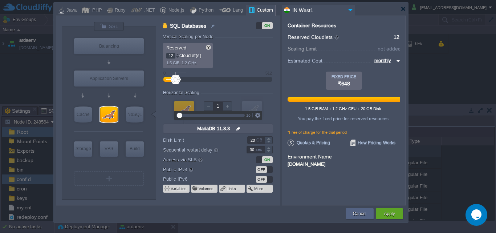
click at [258, 85] on form "Vertical Scaling per Node Reserved 12 cloudlet(s) 1.5 GiB, 1.2 GHz Scaling Limi…" at bounding box center [221, 119] width 117 height 171
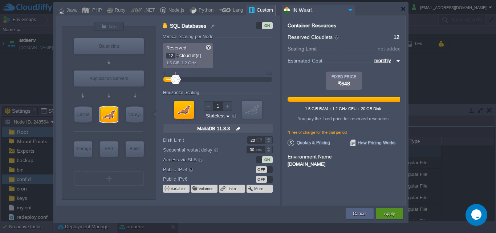
click at [388, 210] on button "Apply" at bounding box center [389, 213] width 11 height 7
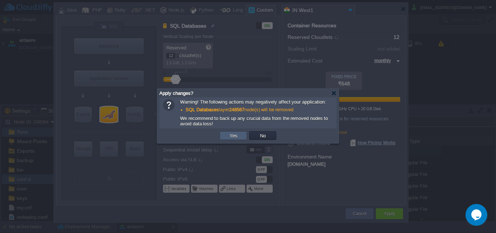
click at [238, 135] on button "Yes" at bounding box center [233, 135] width 12 height 7
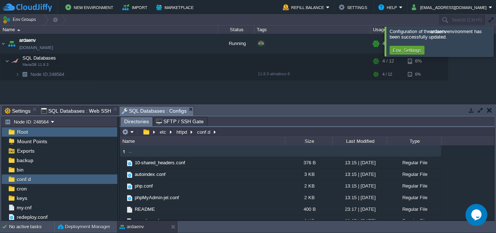
click at [495, 41] on div at bounding box center [505, 40] width 0 height 29
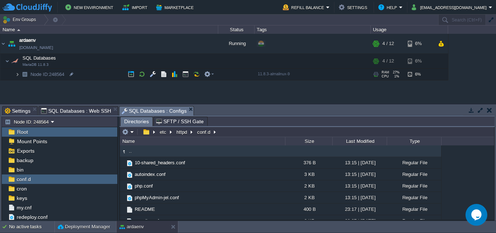
click at [19, 74] on img at bounding box center [17, 74] width 4 height 11
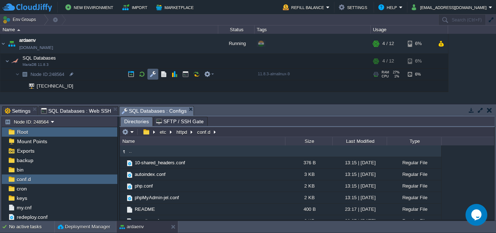
click at [152, 74] on button "button" at bounding box center [153, 74] width 7 height 7
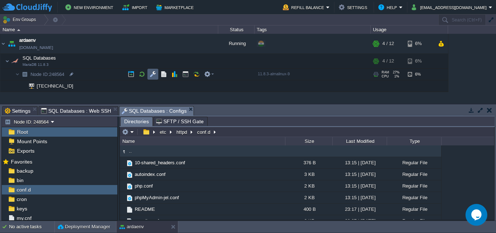
scroll to position [1, 0]
click at [210, 77] on button "button" at bounding box center [207, 74] width 7 height 7
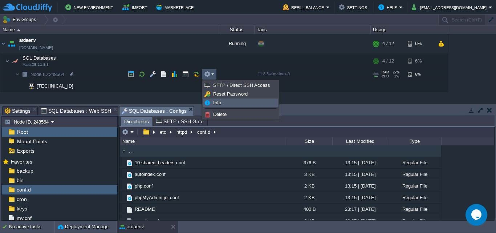
click at [221, 105] on span "Info" at bounding box center [217, 102] width 8 height 5
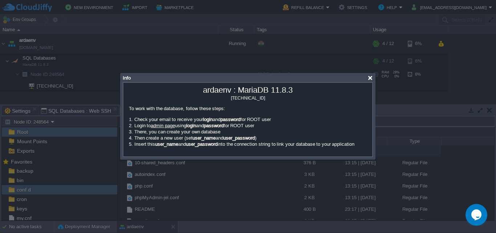
click at [371, 77] on div at bounding box center [369, 77] width 5 height 5
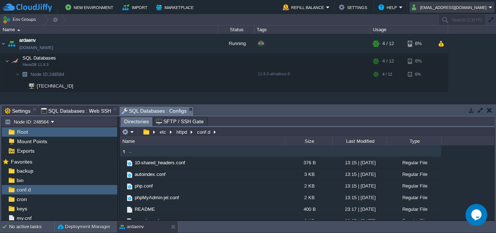
click at [491, 10] on em "[EMAIL_ADDRESS][DOMAIN_NAME]" at bounding box center [452, 7] width 81 height 9
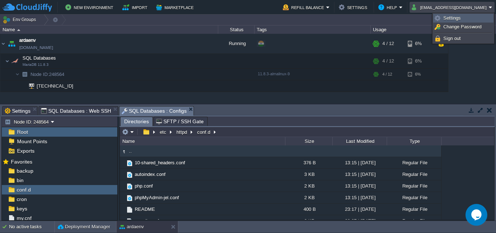
click at [482, 15] on link "Settings" at bounding box center [463, 18] width 60 height 8
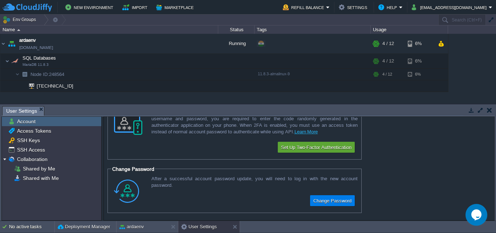
scroll to position [0, 0]
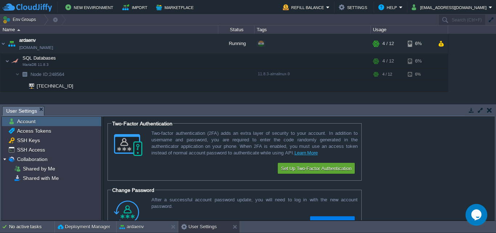
click at [491, 109] on button "button" at bounding box center [489, 110] width 5 height 7
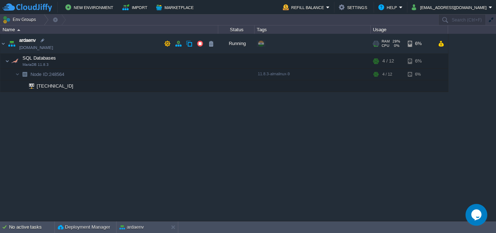
click at [382, 42] on span "RAM" at bounding box center [386, 41] width 8 height 4
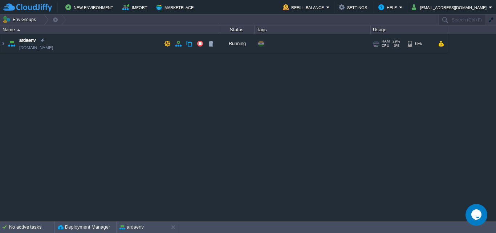
click at [384, 46] on span "CPU" at bounding box center [386, 46] width 8 height 4
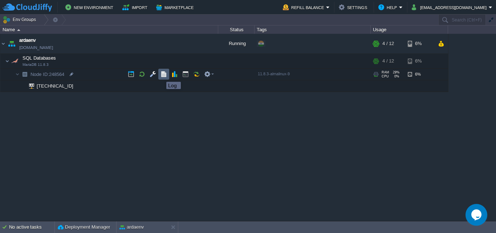
click at [162, 75] on button "button" at bounding box center [163, 74] width 7 height 7
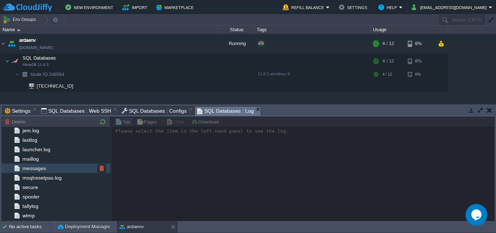
scroll to position [15, 0]
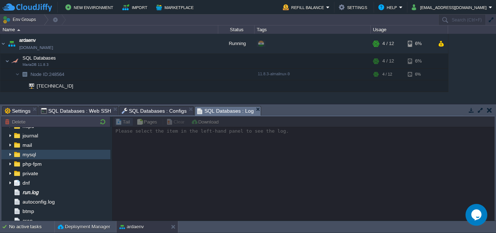
click at [50, 156] on div "mysql" at bounding box center [55, 154] width 109 height 9
click at [9, 155] on img at bounding box center [10, 154] width 6 height 9
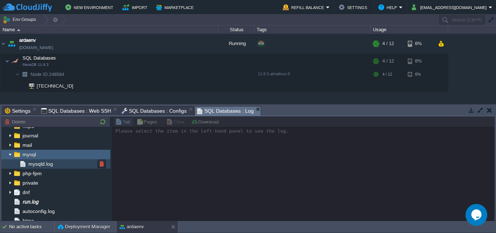
click at [54, 162] on div "mysqld.log" at bounding box center [55, 163] width 109 height 9
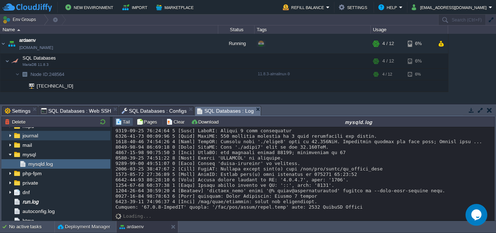
scroll to position [0, 0]
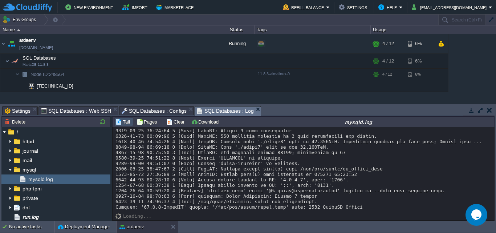
click at [11, 109] on span "Settings" at bounding box center [18, 110] width 26 height 9
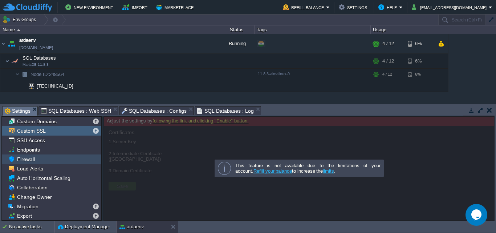
click at [44, 157] on div "Firewall" at bounding box center [51, 158] width 99 height 9
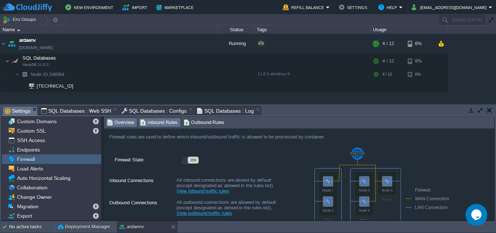
click at [156, 121] on span "Inbound Rules" at bounding box center [158, 122] width 37 height 8
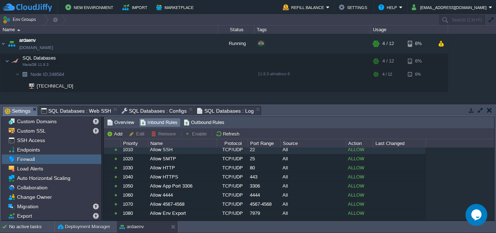
scroll to position [44, 0]
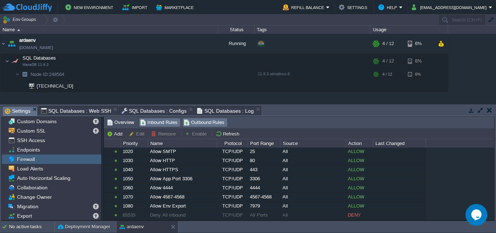
click at [213, 119] on span "Outbound Rules" at bounding box center [204, 122] width 41 height 8
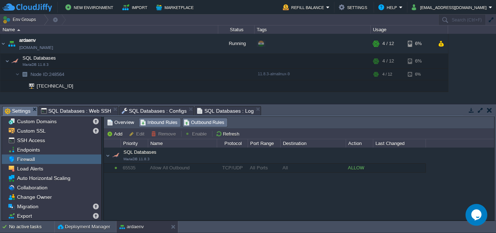
click at [167, 122] on span "Inbound Rules" at bounding box center [158, 122] width 37 height 8
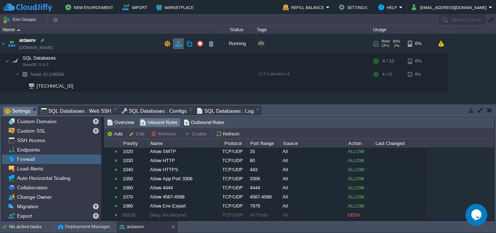
click at [177, 47] on td at bounding box center [178, 43] width 11 height 11
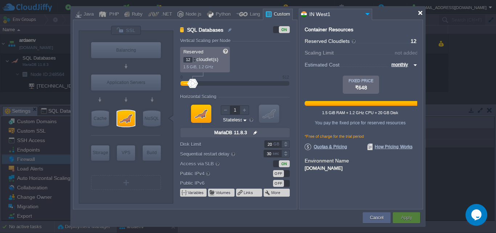
click at [419, 12] on div at bounding box center [419, 12] width 5 height 5
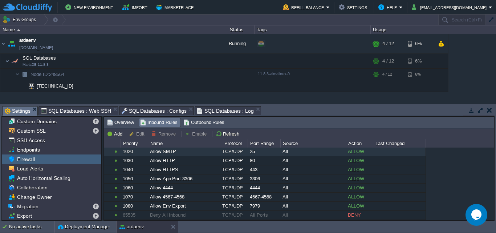
click at [135, 152] on div "1020" at bounding box center [134, 151] width 26 height 9
click at [192, 136] on button "Disable" at bounding box center [197, 133] width 25 height 7
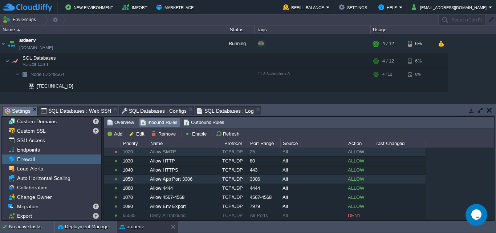
click at [218, 182] on div "TCP/UDP" at bounding box center [232, 179] width 30 height 9
click at [212, 178] on div "Allow App Port 3306" at bounding box center [182, 179] width 68 height 9
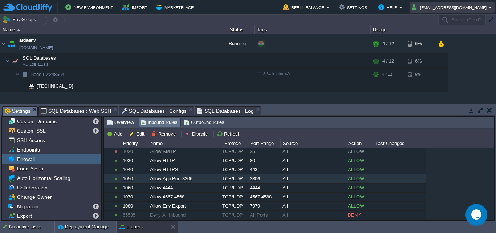
click at [469, 6] on button "[EMAIL_ADDRESS][DOMAIN_NAME]" at bounding box center [450, 7] width 77 height 9
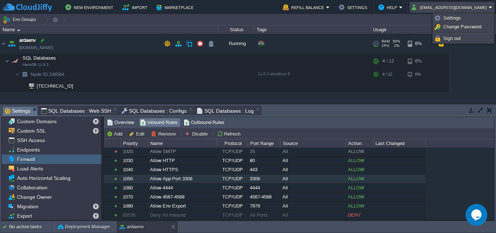
click at [43, 43] on div at bounding box center [42, 40] width 7 height 7
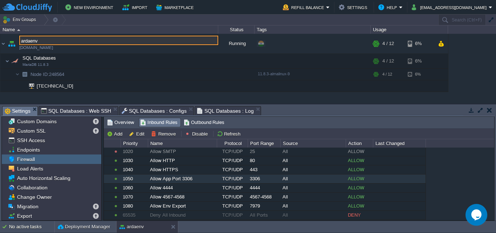
click at [38, 40] on input "ardaenv" at bounding box center [118, 40] width 199 height 9
drag, startPoint x: 32, startPoint y: 40, endPoint x: 48, endPoint y: 40, distance: 16.0
click at [48, 40] on input "ardaenv" at bounding box center [118, 40] width 199 height 9
type input "ardaconf"
click at [463, 71] on div "ardaenv [DOMAIN_NAME] Running + Add to Env Group RAM 30% CPU 2% 4 / 12 6% SQL D…" at bounding box center [248, 69] width 496 height 70
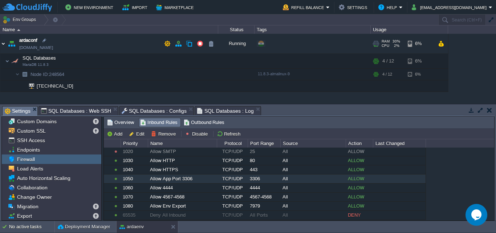
click at [1, 45] on img at bounding box center [3, 44] width 6 height 20
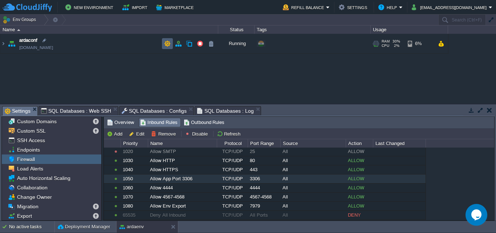
click at [170, 44] on button "button" at bounding box center [167, 43] width 7 height 7
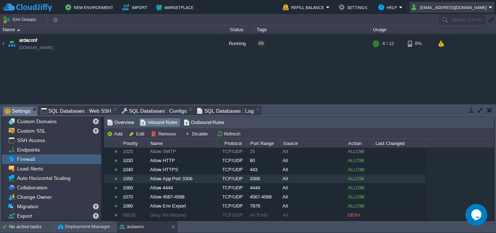
click at [452, 3] on button "[EMAIL_ADDRESS][DOMAIN_NAME]" at bounding box center [450, 7] width 77 height 9
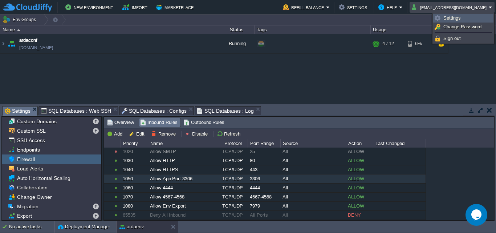
click at [458, 19] on span "Settings" at bounding box center [451, 17] width 17 height 5
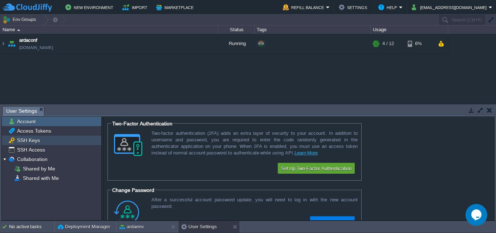
click at [39, 140] on div "SSH Keys" at bounding box center [51, 139] width 99 height 9
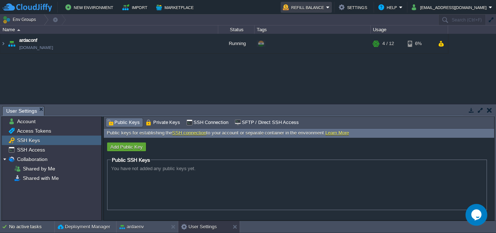
click at [330, 6] on em "Refill Balance" at bounding box center [306, 7] width 47 height 9
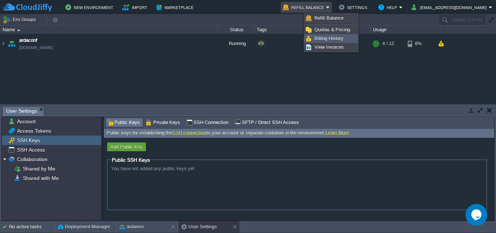
click at [340, 37] on span "Billing History" at bounding box center [328, 38] width 29 height 5
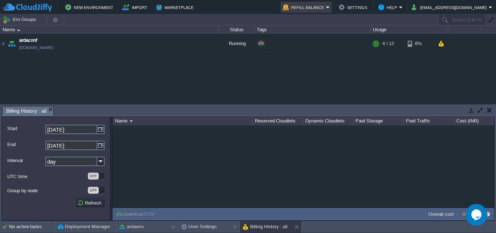
click at [330, 9] on em "Refill Balance" at bounding box center [306, 7] width 47 height 9
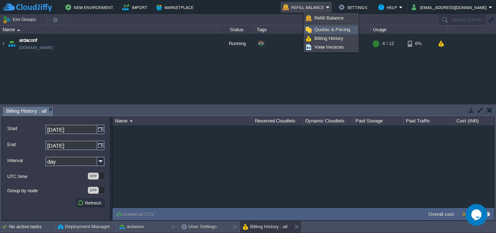
click at [340, 30] on span "Quotas & Pricing" at bounding box center [332, 29] width 36 height 5
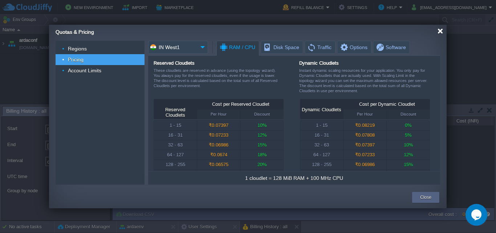
click at [439, 31] on div at bounding box center [439, 30] width 5 height 5
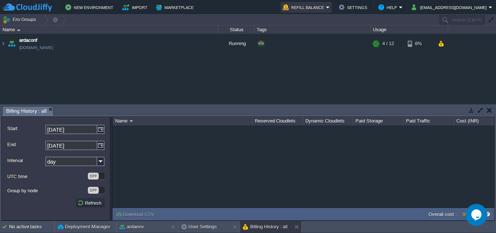
click at [326, 7] on button "Refill Balance" at bounding box center [304, 7] width 43 height 9
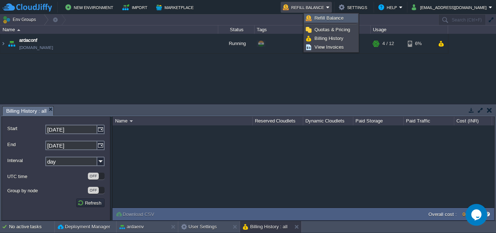
click at [341, 16] on span "Refill Balance" at bounding box center [328, 17] width 29 height 5
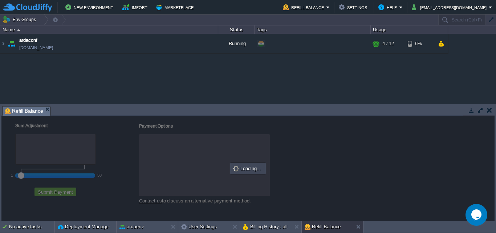
checkbox input "true"
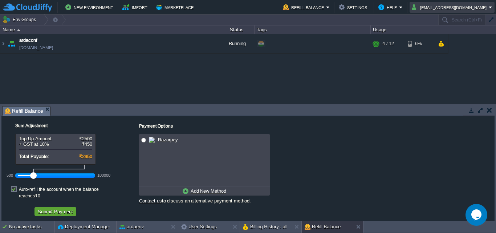
click at [473, 6] on button "[EMAIL_ADDRESS][DOMAIN_NAME]" at bounding box center [450, 7] width 77 height 9
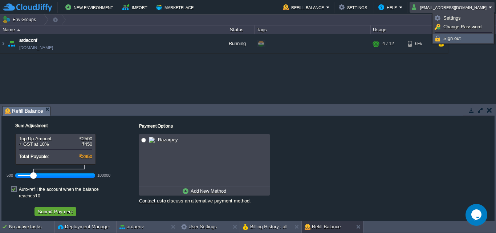
click at [460, 37] on span "Sign out" at bounding box center [451, 38] width 17 height 5
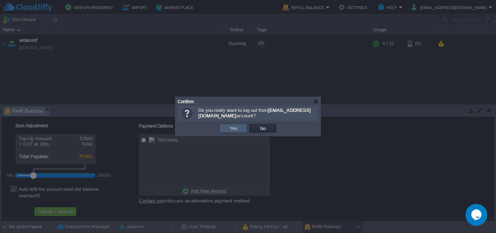
click at [232, 129] on button "Yes" at bounding box center [233, 128] width 12 height 7
